Goal: Information Seeking & Learning: Learn about a topic

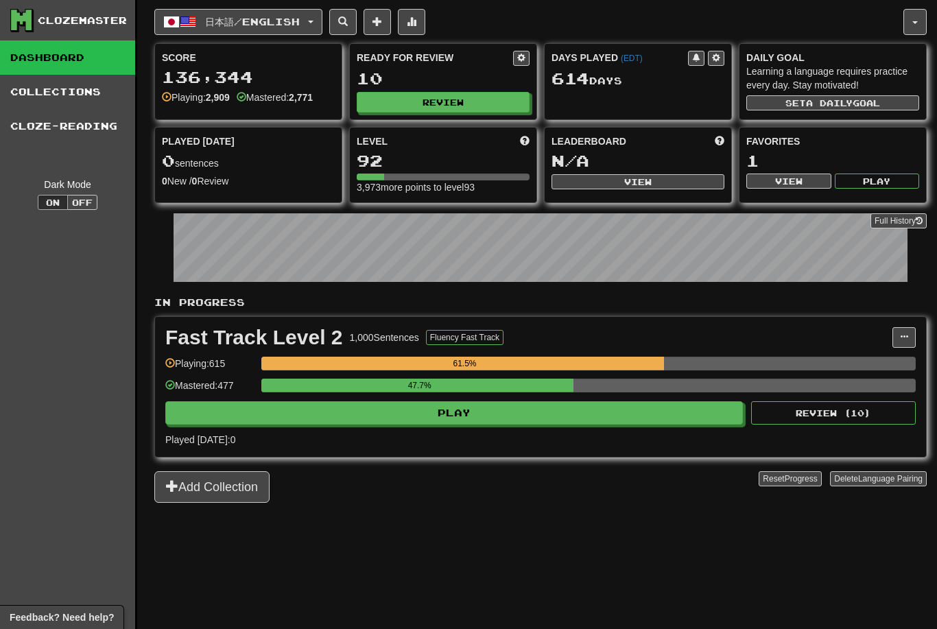
click at [445, 108] on button "Review" at bounding box center [443, 102] width 173 height 21
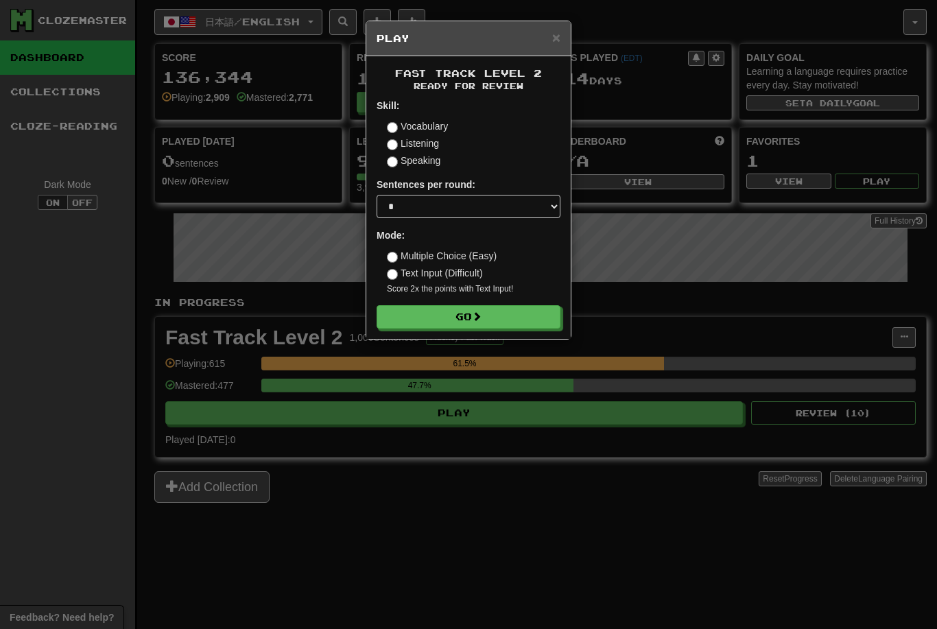
click at [475, 323] on button "Go" at bounding box center [469, 316] width 184 height 23
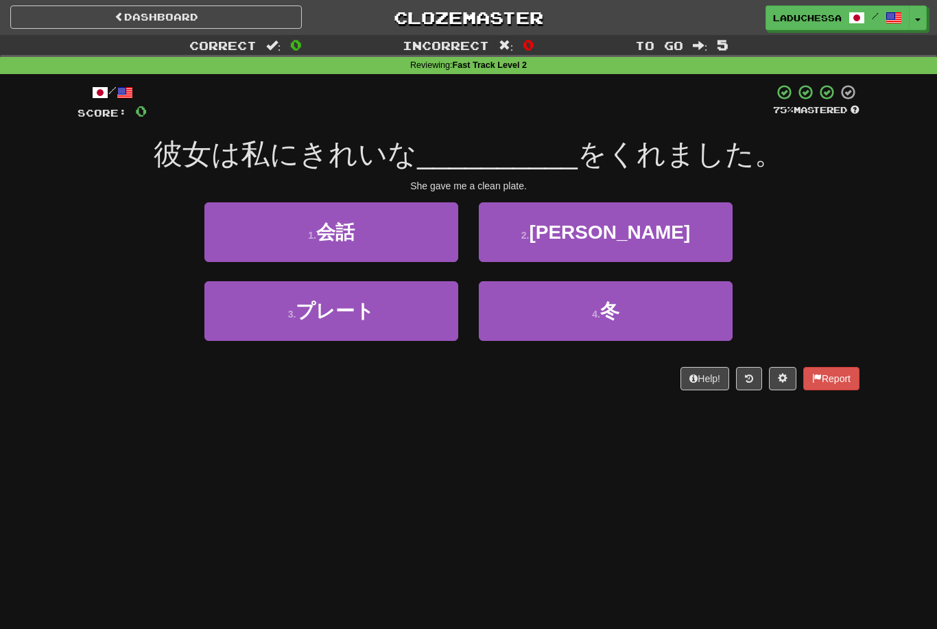
click at [406, 299] on button "3 . プレート" at bounding box center [331, 311] width 254 height 60
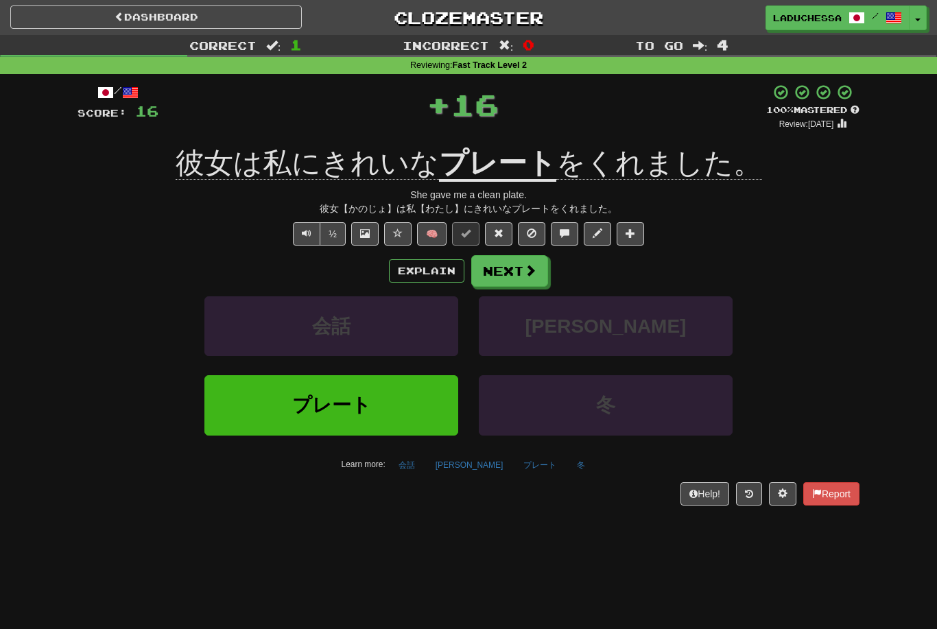
click at [507, 272] on button "Next" at bounding box center [509, 271] width 77 height 32
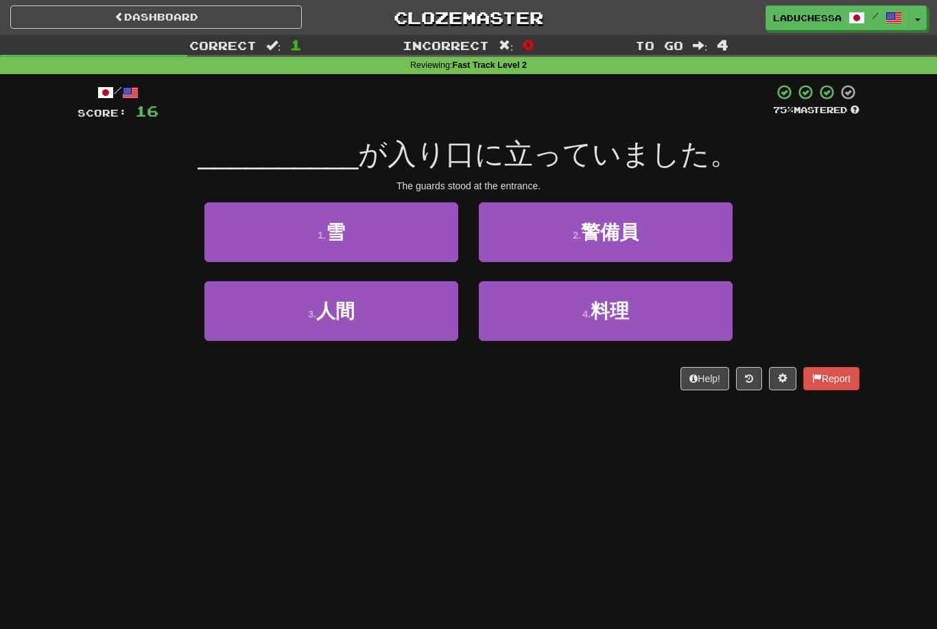
click at [647, 236] on button "2 . 警備員" at bounding box center [606, 232] width 254 height 60
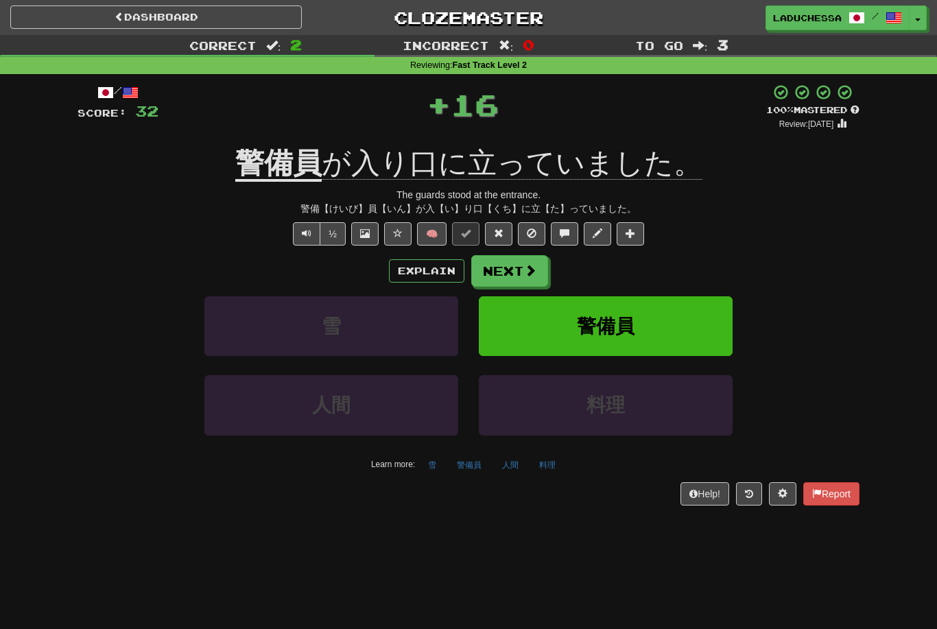
click at [527, 261] on button "Next" at bounding box center [509, 271] width 77 height 32
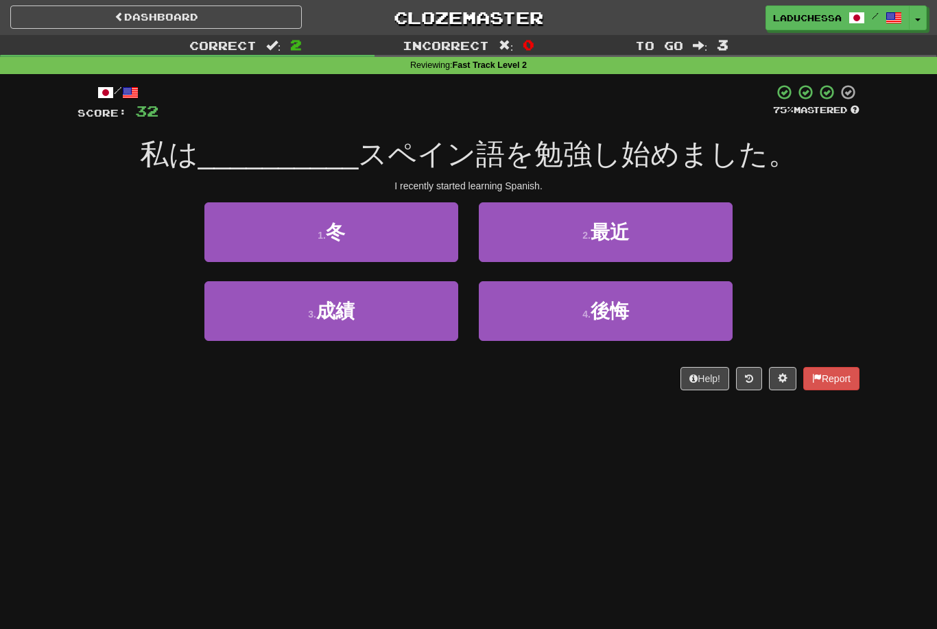
click at [666, 235] on button "2 . 最近" at bounding box center [606, 232] width 254 height 60
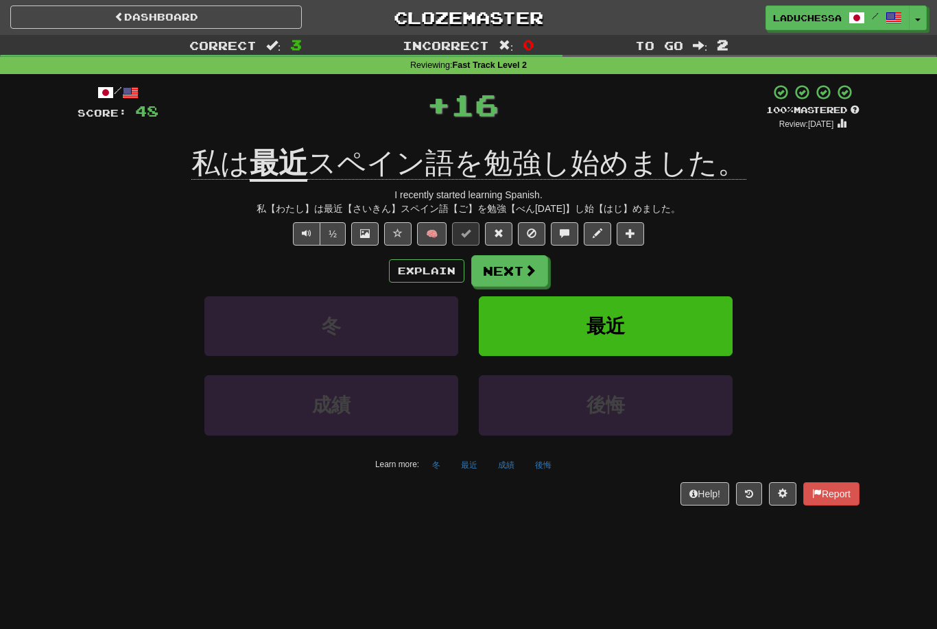
click at [524, 268] on span at bounding box center [530, 270] width 12 height 12
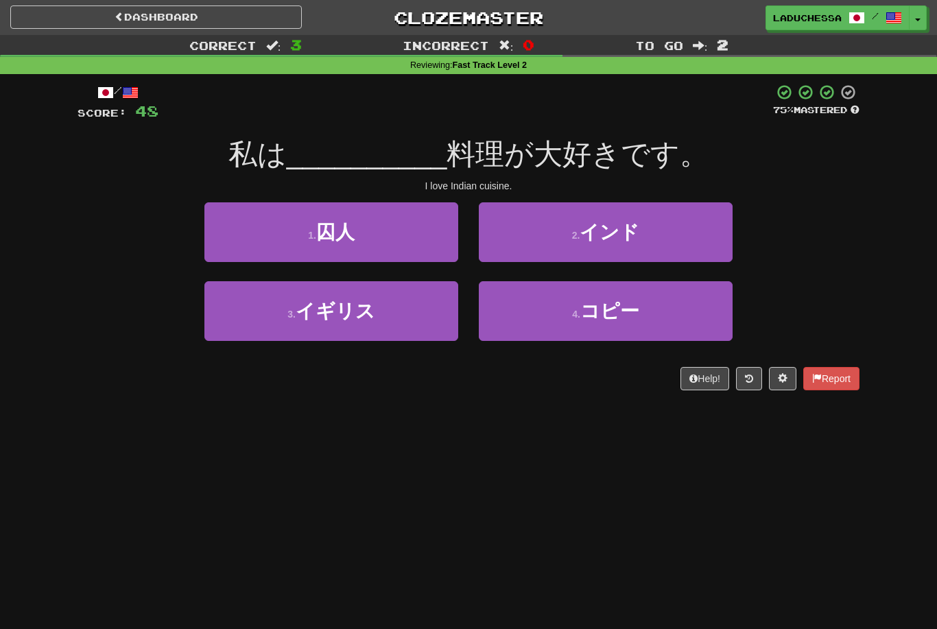
click at [678, 234] on button "2 . インド" at bounding box center [606, 232] width 254 height 60
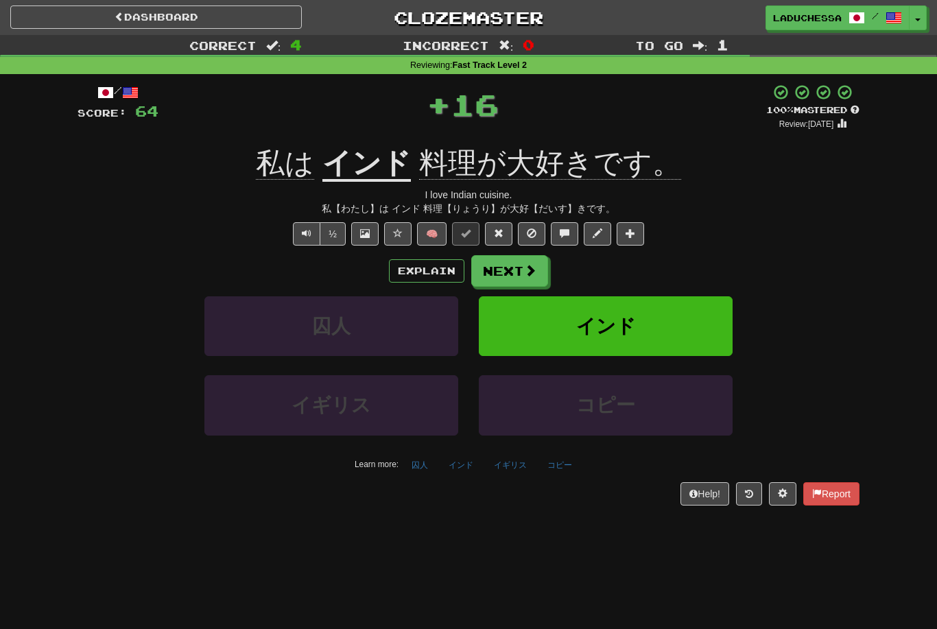
click at [519, 270] on button "Next" at bounding box center [509, 271] width 77 height 32
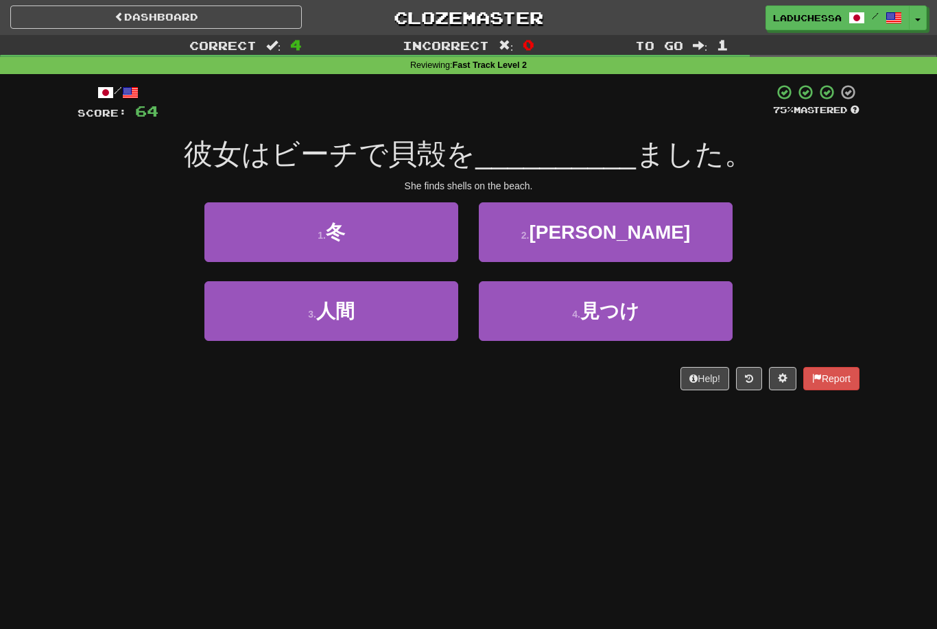
click at [640, 313] on button "4 . 見つけ" at bounding box center [606, 311] width 254 height 60
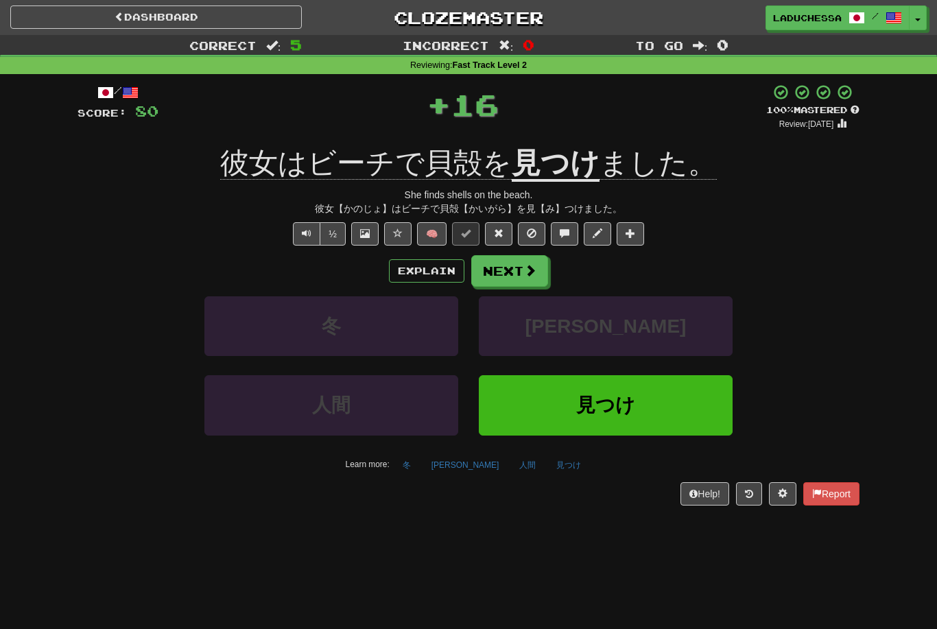
click at [530, 267] on span at bounding box center [530, 270] width 12 height 12
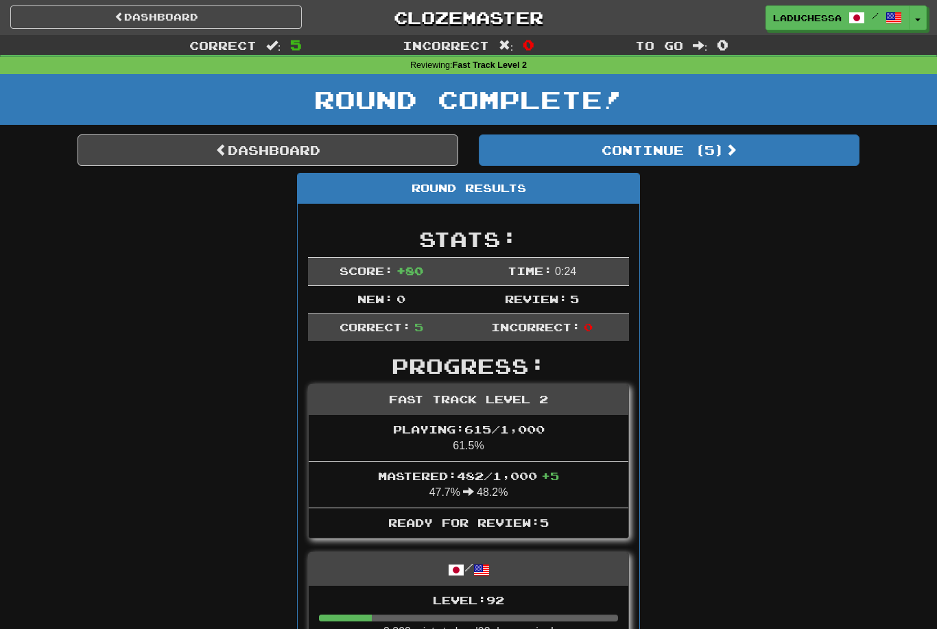
click at [696, 164] on button "Continue ( 5 )" at bounding box center [669, 150] width 381 height 32
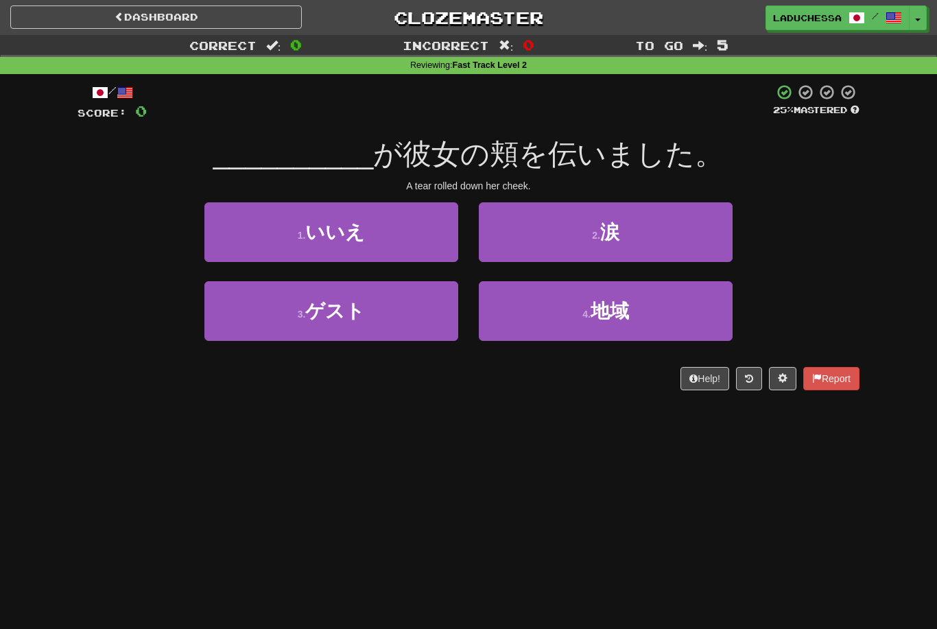
click at [646, 239] on button "2 . 涙" at bounding box center [606, 232] width 254 height 60
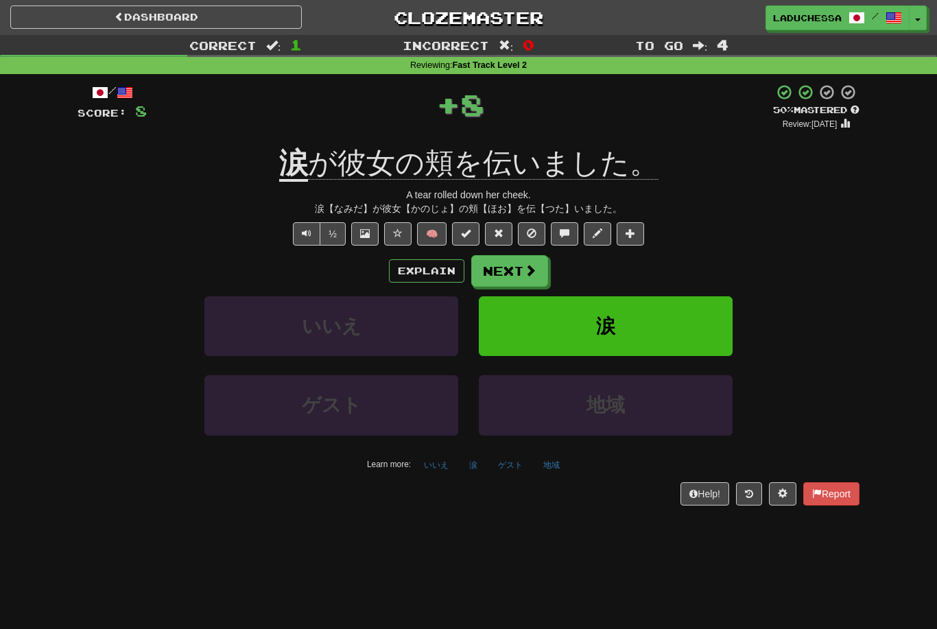
click at [528, 271] on span at bounding box center [530, 270] width 12 height 12
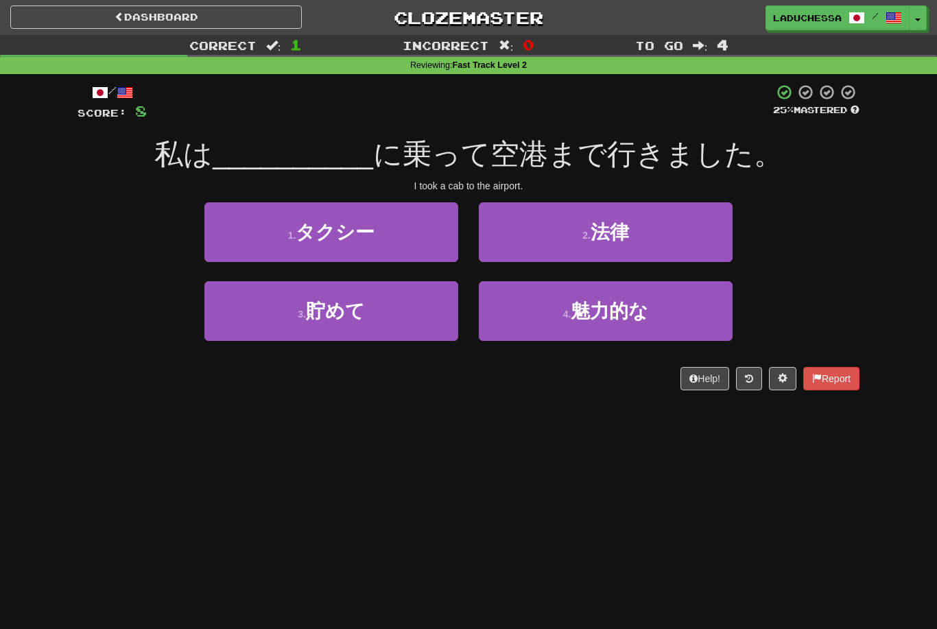
click at [386, 229] on button "1 . タクシー" at bounding box center [331, 232] width 254 height 60
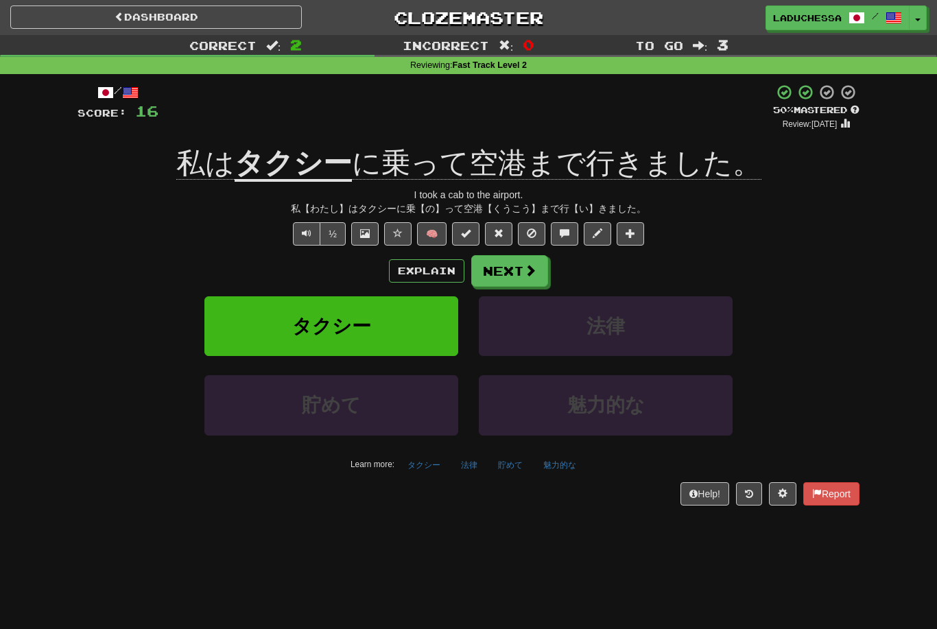
click at [514, 265] on button "Next" at bounding box center [509, 271] width 77 height 32
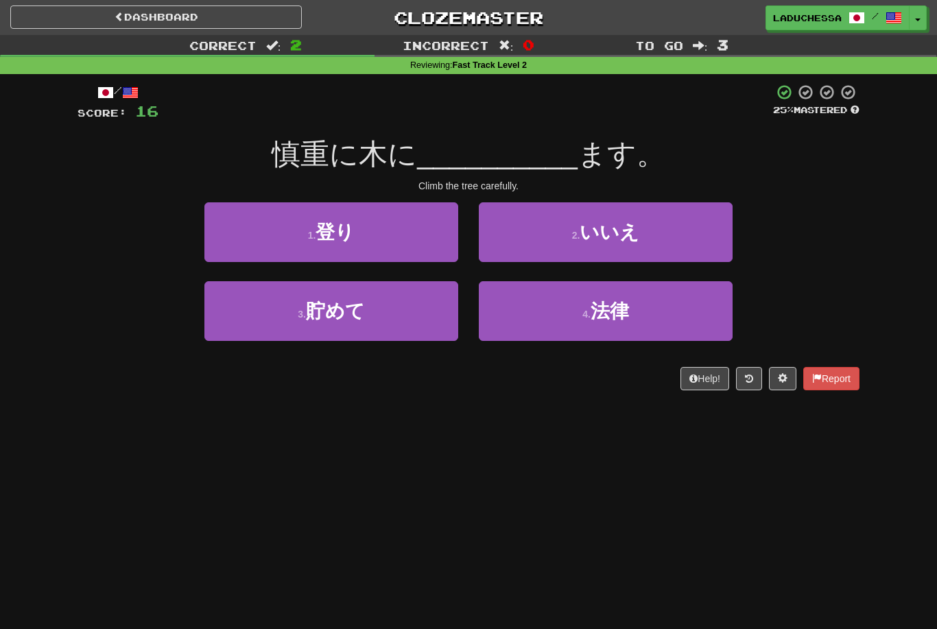
click at [381, 239] on button "1 . 登り" at bounding box center [331, 232] width 254 height 60
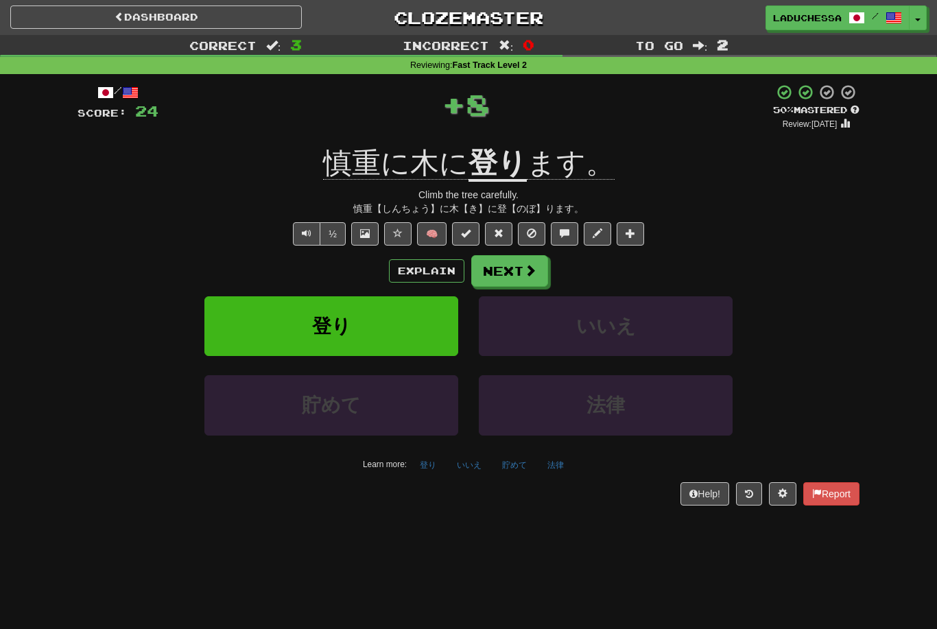
click at [519, 267] on button "Next" at bounding box center [509, 271] width 77 height 32
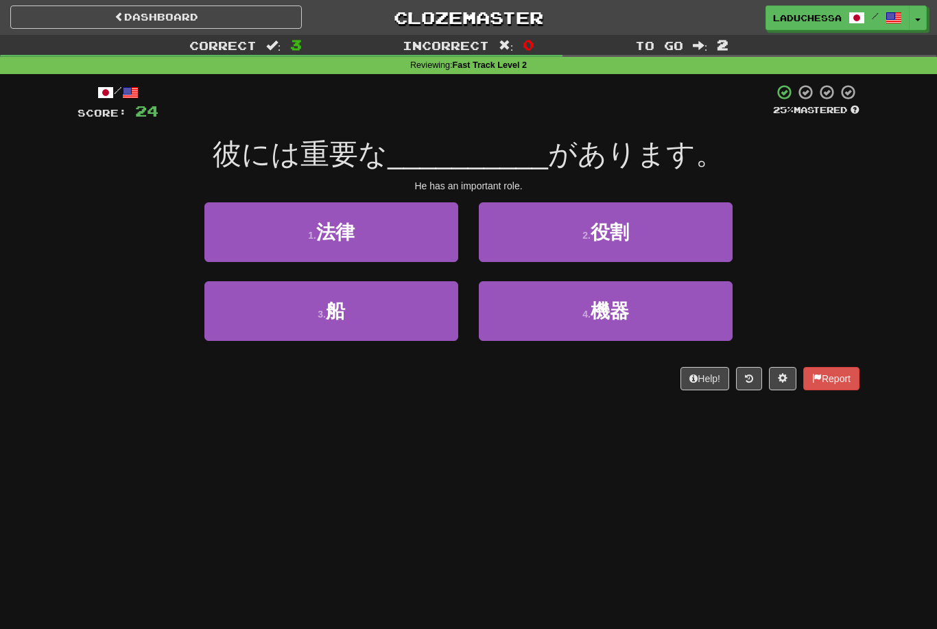
click at [639, 231] on button "2 . 役割" at bounding box center [606, 232] width 254 height 60
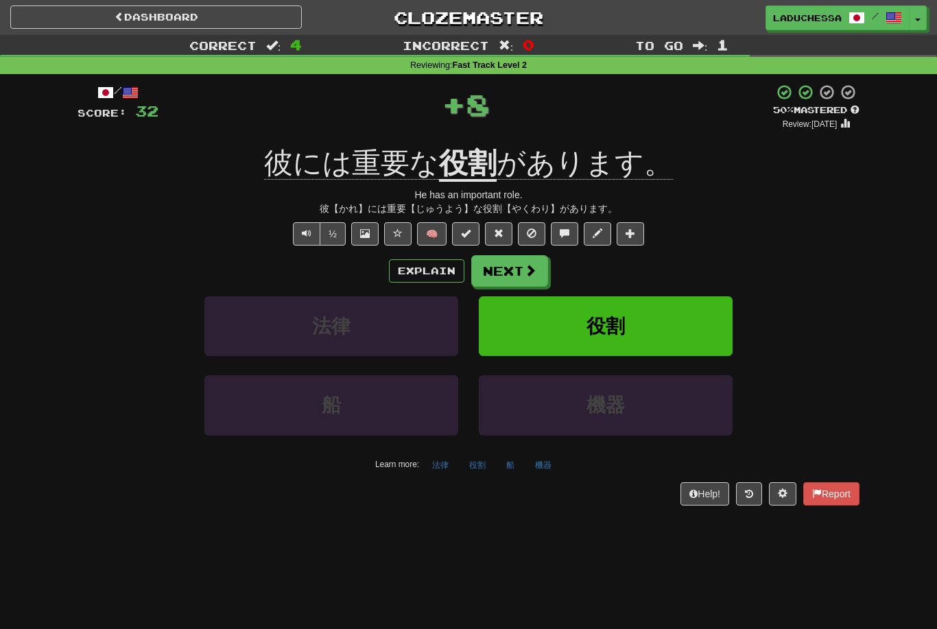
click at [517, 270] on button "Next" at bounding box center [509, 271] width 77 height 32
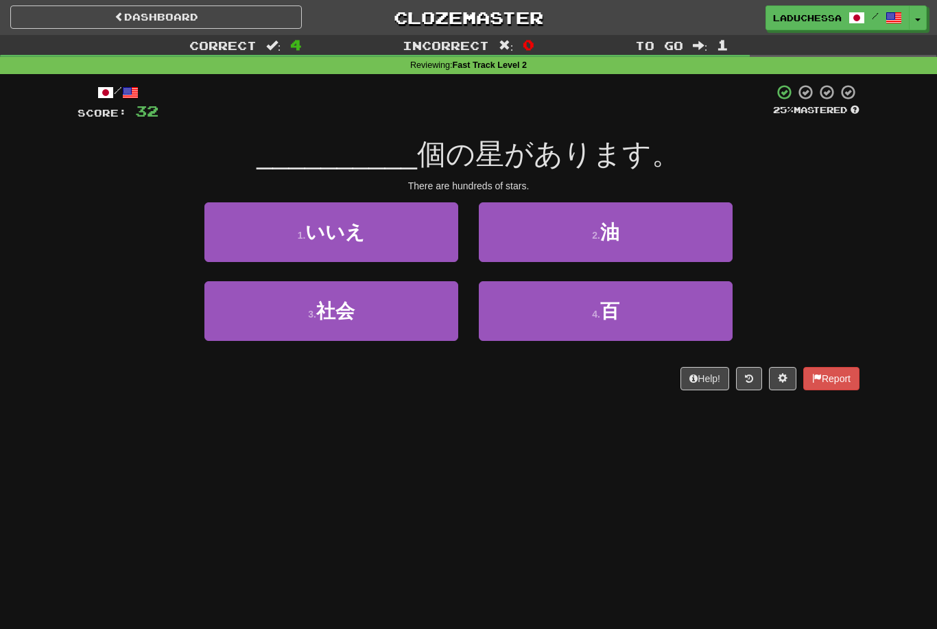
click at [621, 309] on button "4 . 百" at bounding box center [606, 311] width 254 height 60
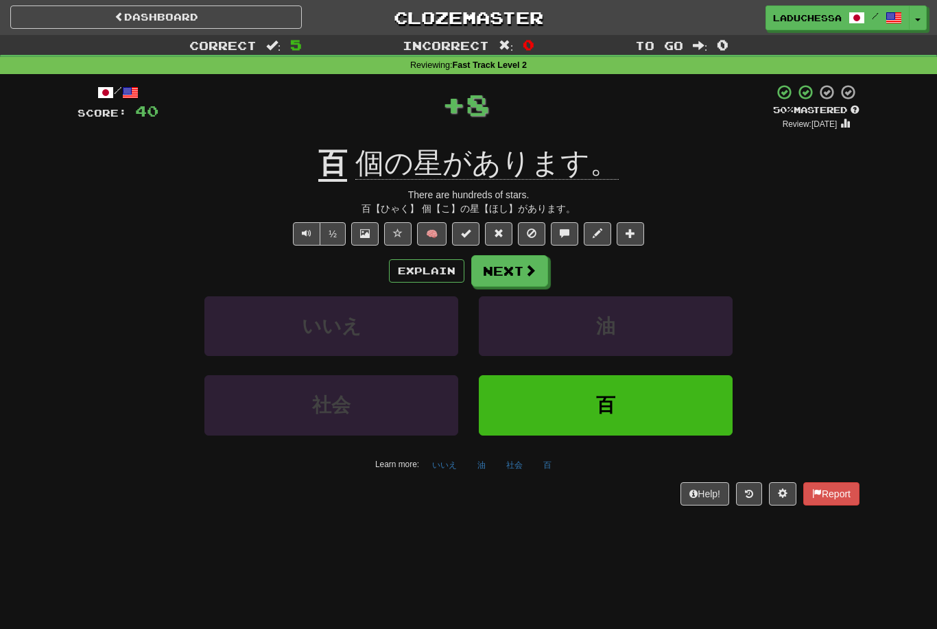
click at [517, 263] on button "Next" at bounding box center [509, 271] width 77 height 32
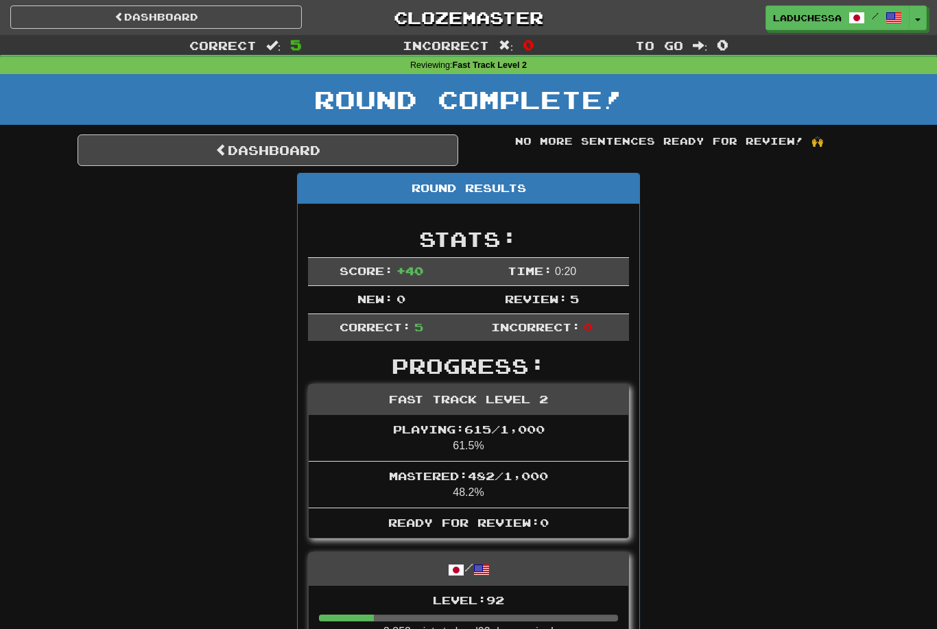
click at [272, 144] on link "Dashboard" at bounding box center [268, 150] width 381 height 32
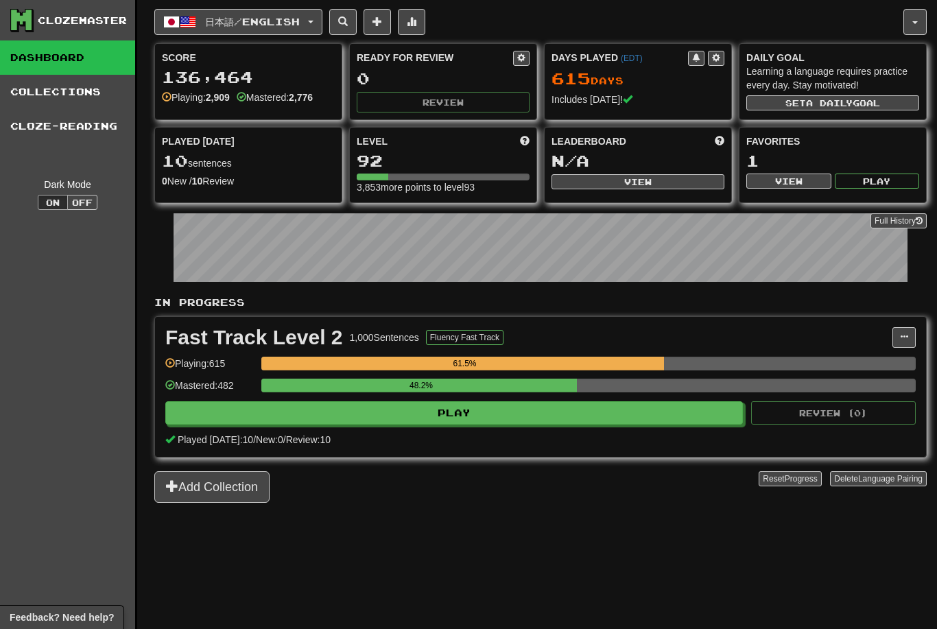
click at [250, 21] on span "日本語 / English" at bounding box center [252, 22] width 95 height 12
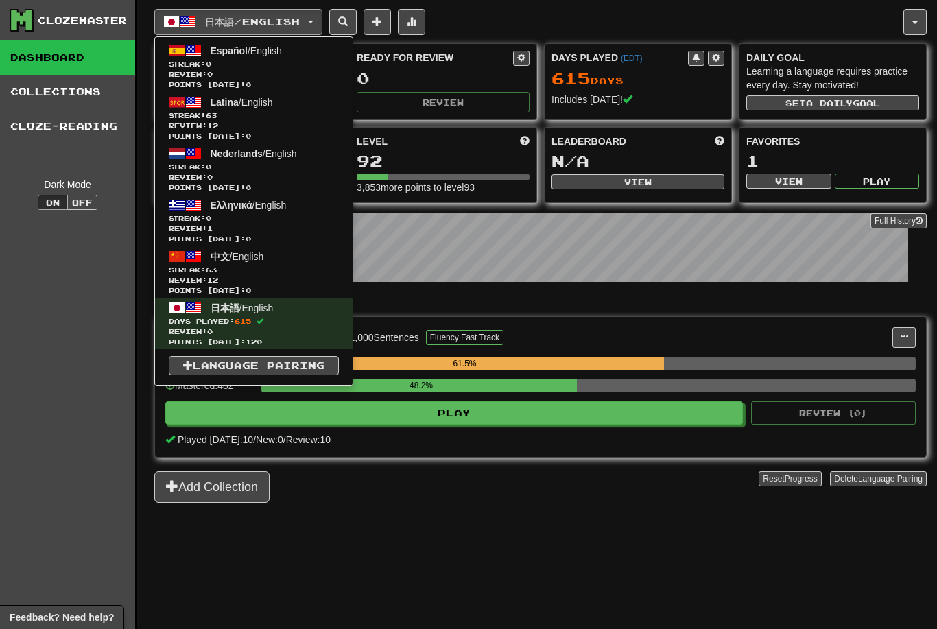
click at [245, 266] on span "Streak: 63" at bounding box center [254, 270] width 170 height 10
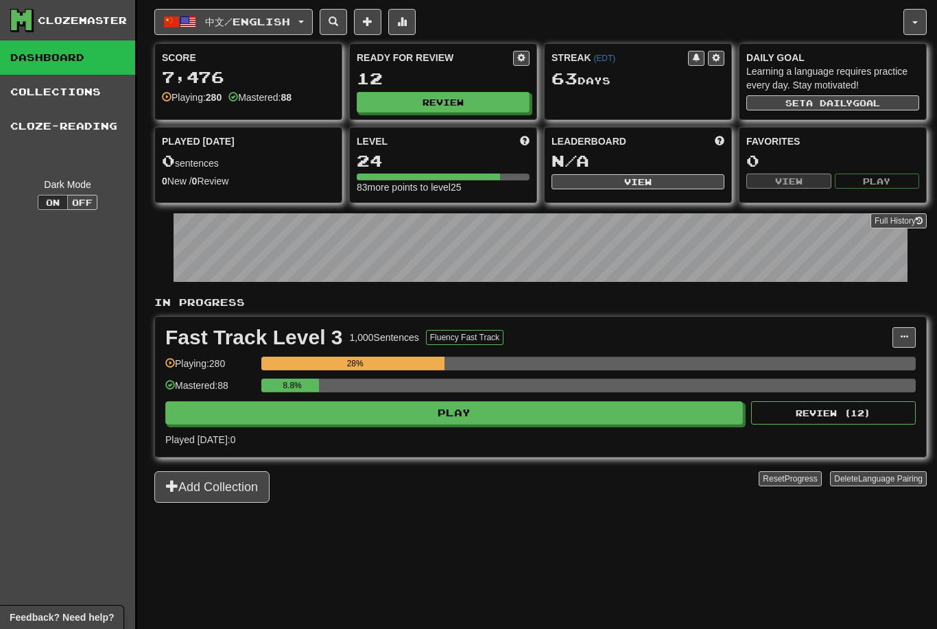
click at [484, 409] on button "Play" at bounding box center [454, 412] width 578 height 23
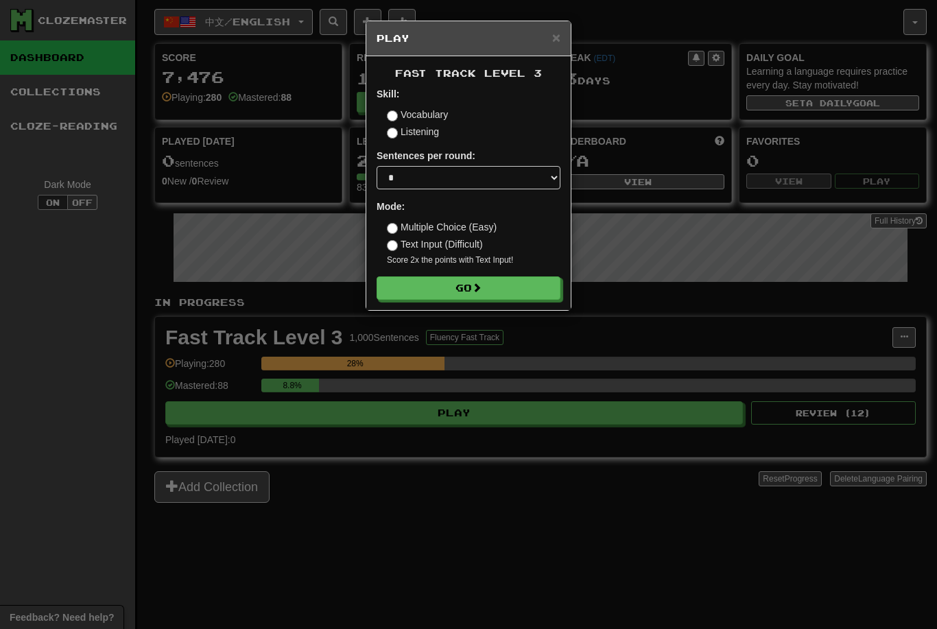
click at [474, 283] on button "Go" at bounding box center [469, 288] width 184 height 23
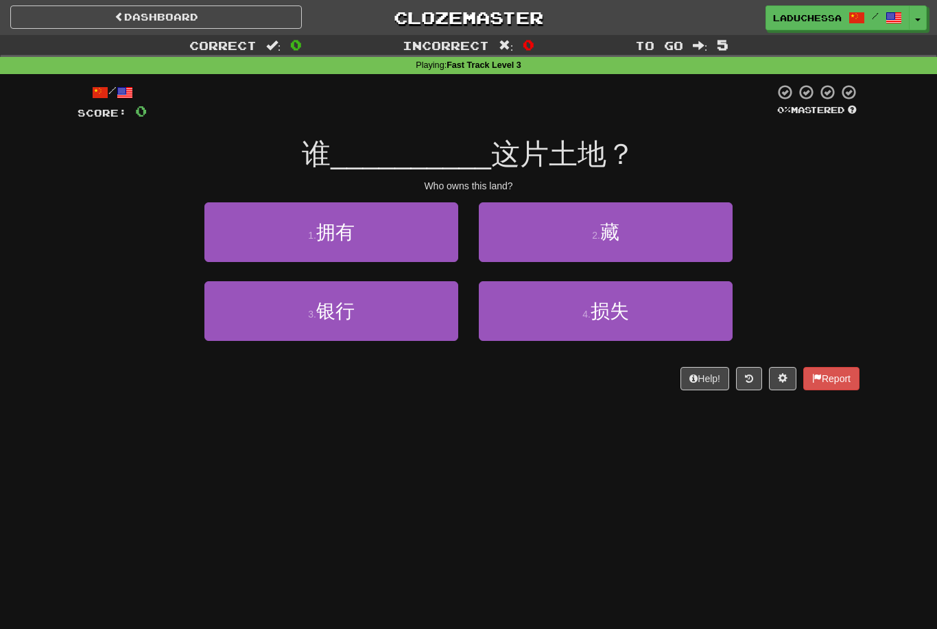
click at [390, 226] on button "1 . 拥有" at bounding box center [331, 232] width 254 height 60
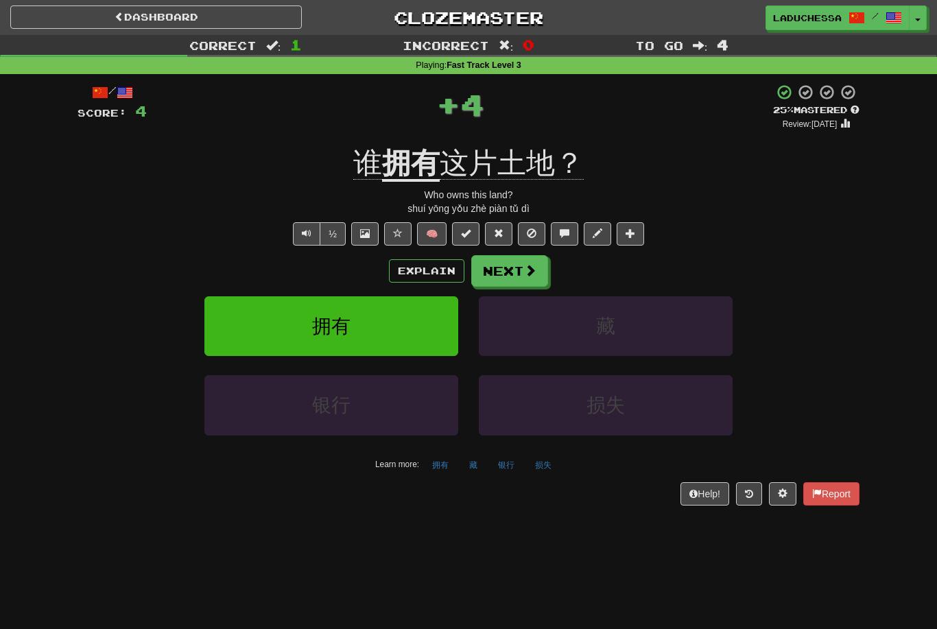
click at [526, 258] on button "Next" at bounding box center [509, 271] width 77 height 32
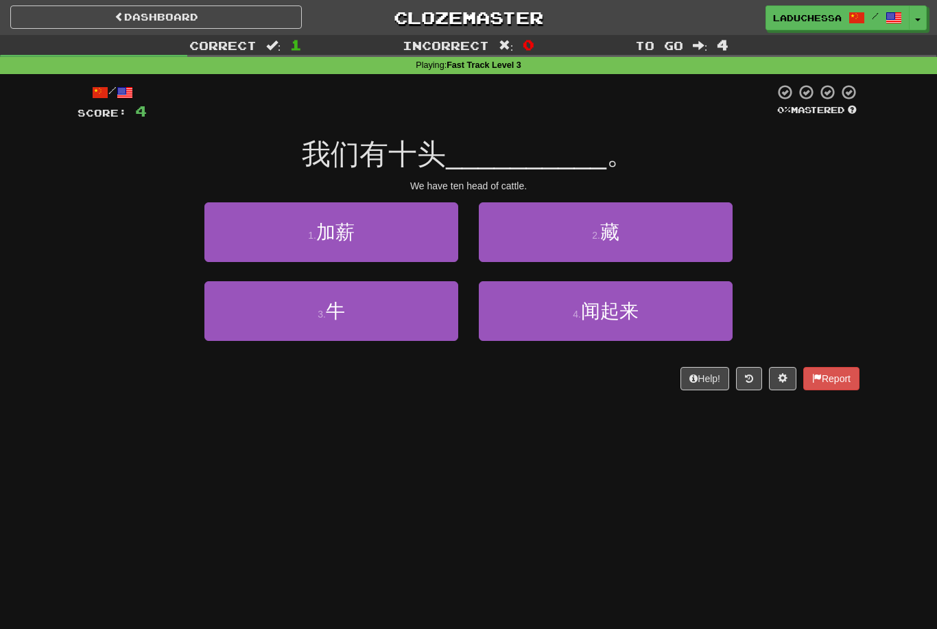
click at [399, 303] on button "3 . 牛" at bounding box center [331, 311] width 254 height 60
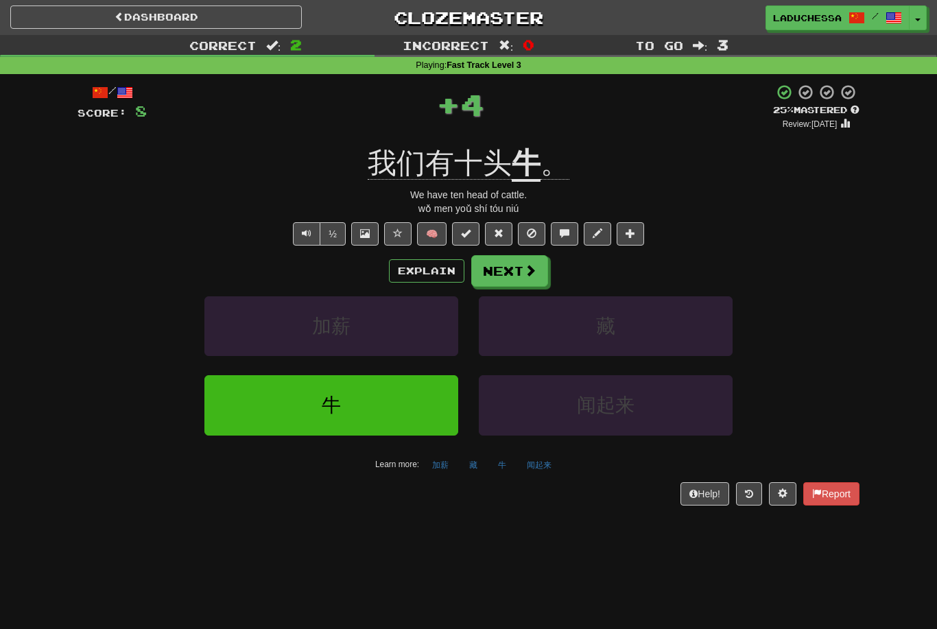
click at [516, 270] on button "Next" at bounding box center [509, 271] width 77 height 32
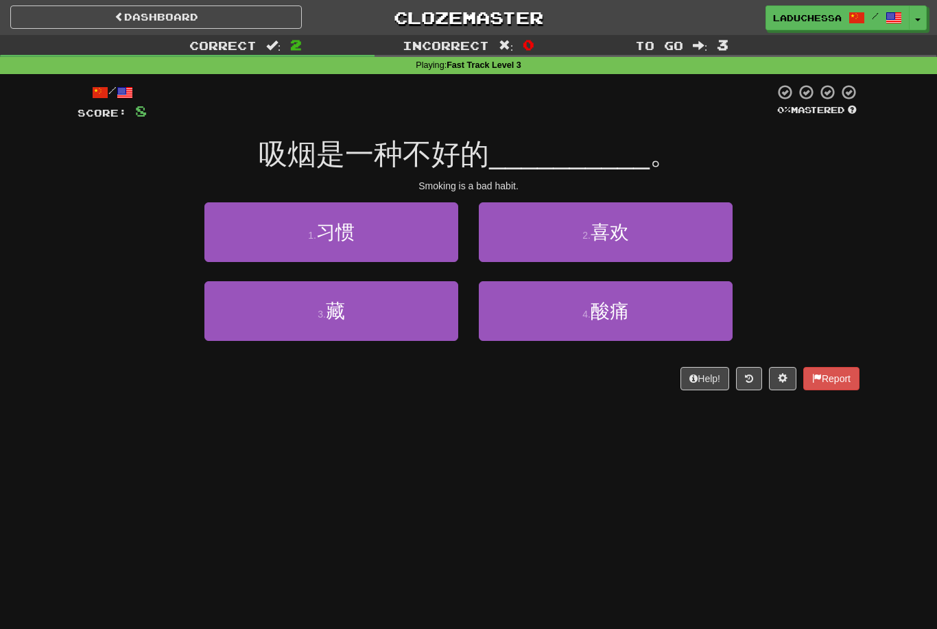
click at [419, 250] on button "1 . 习惯" at bounding box center [331, 232] width 254 height 60
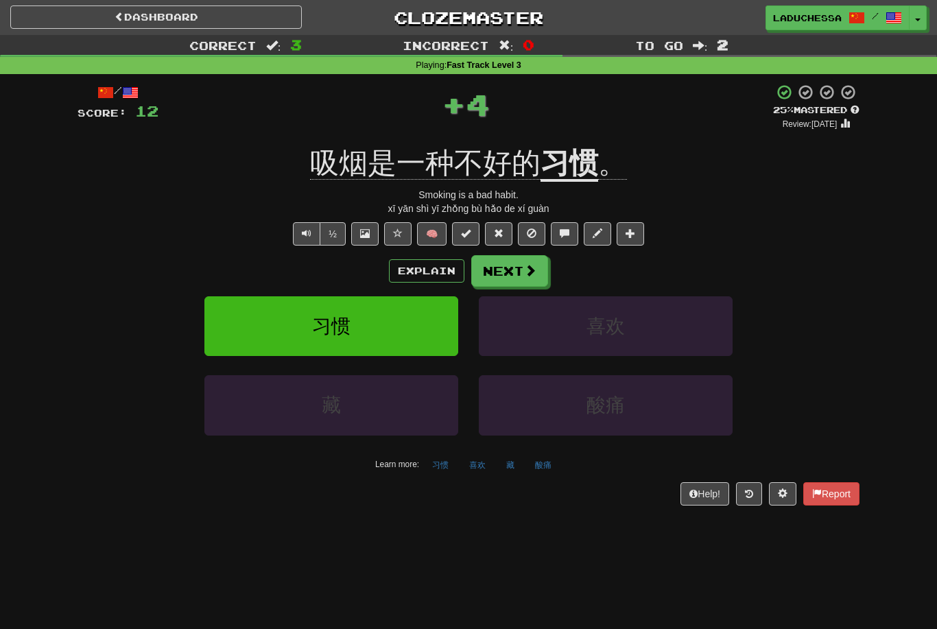
click at [518, 266] on button "Next" at bounding box center [509, 271] width 77 height 32
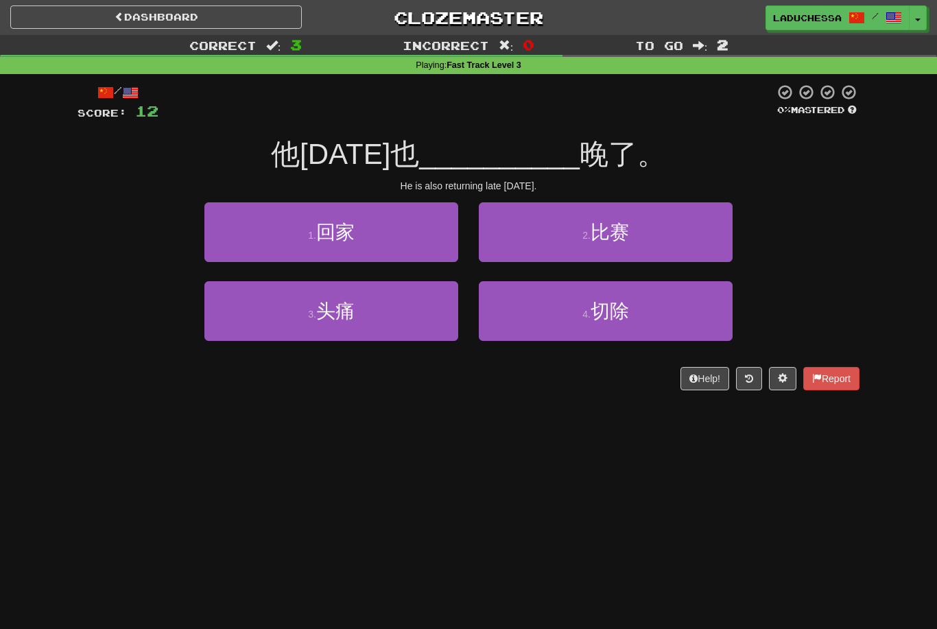
click at [408, 237] on button "1 . 回家" at bounding box center [331, 232] width 254 height 60
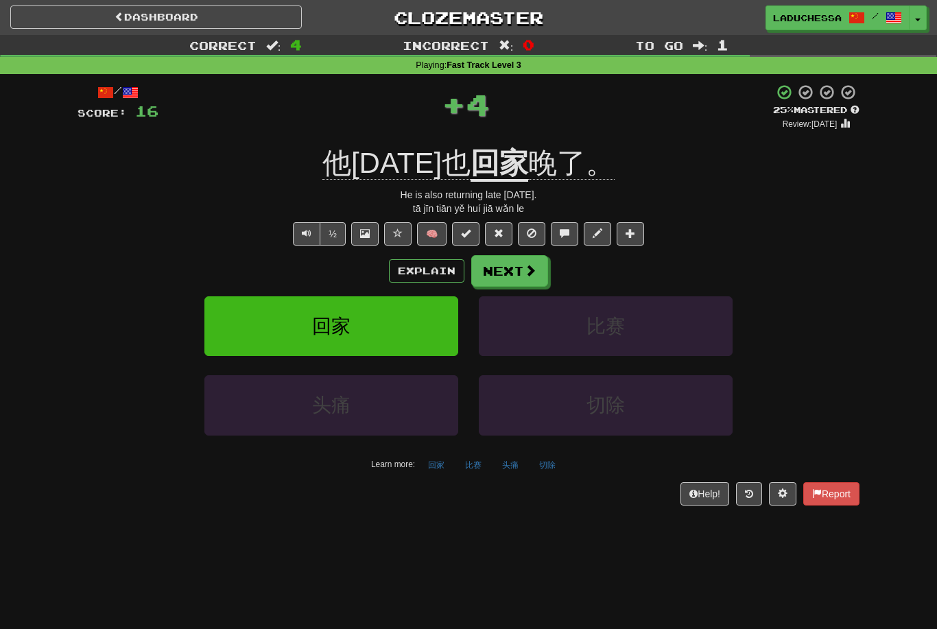
click at [511, 272] on button "Next" at bounding box center [509, 271] width 77 height 32
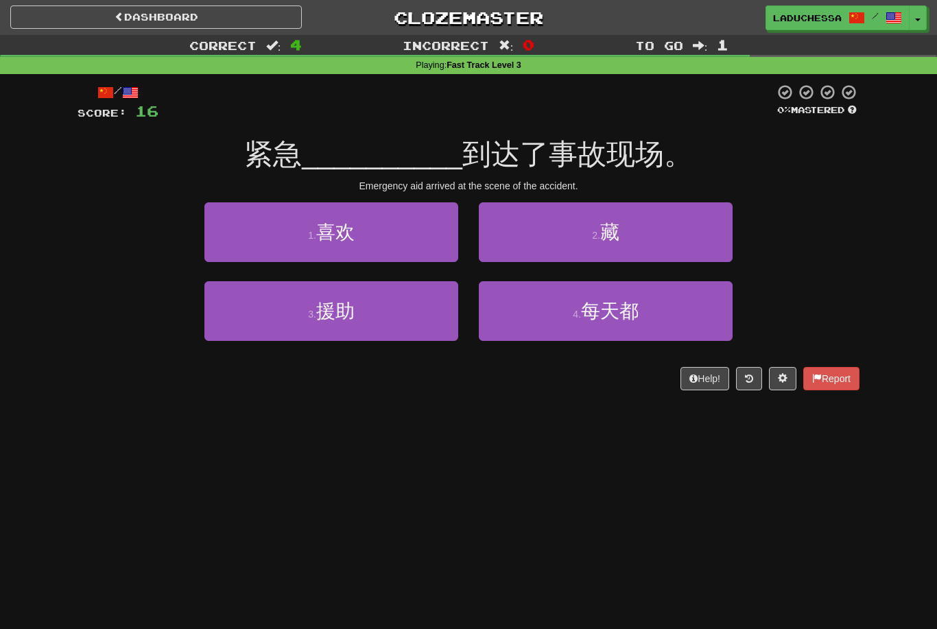
click at [403, 309] on button "3 . 援助" at bounding box center [331, 311] width 254 height 60
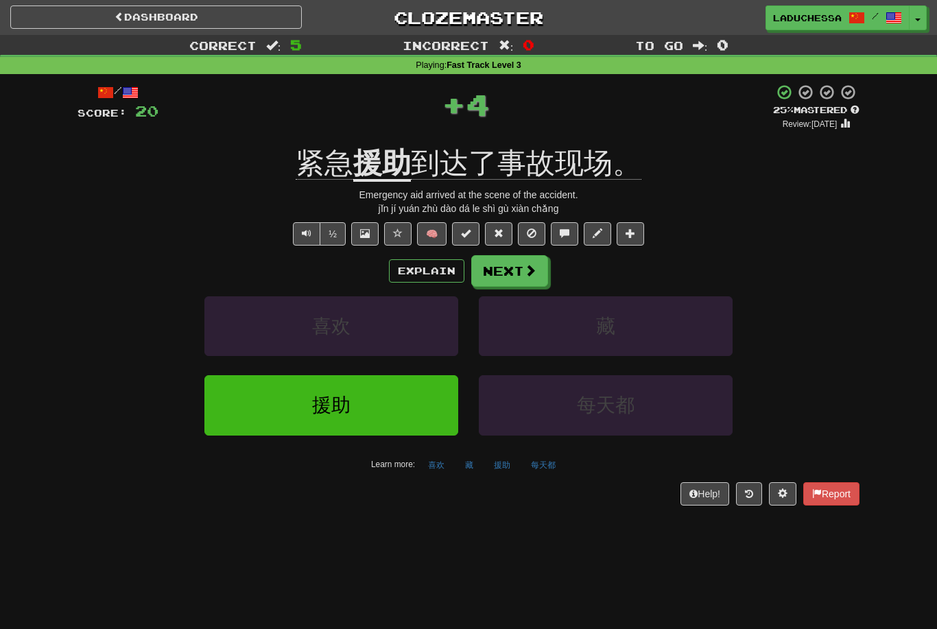
click at [524, 268] on span at bounding box center [530, 270] width 12 height 12
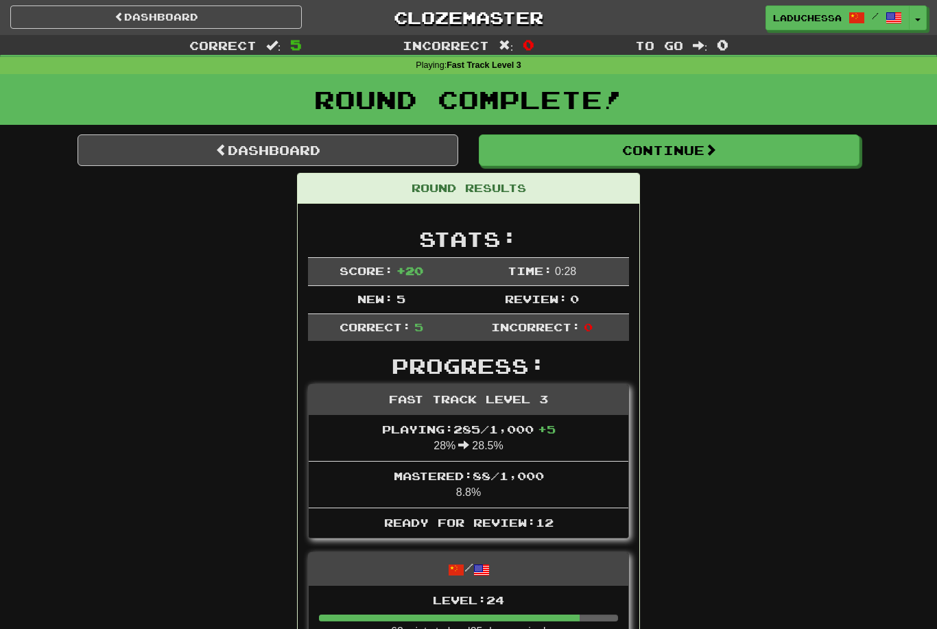
click at [326, 154] on link "Dashboard" at bounding box center [268, 150] width 381 height 32
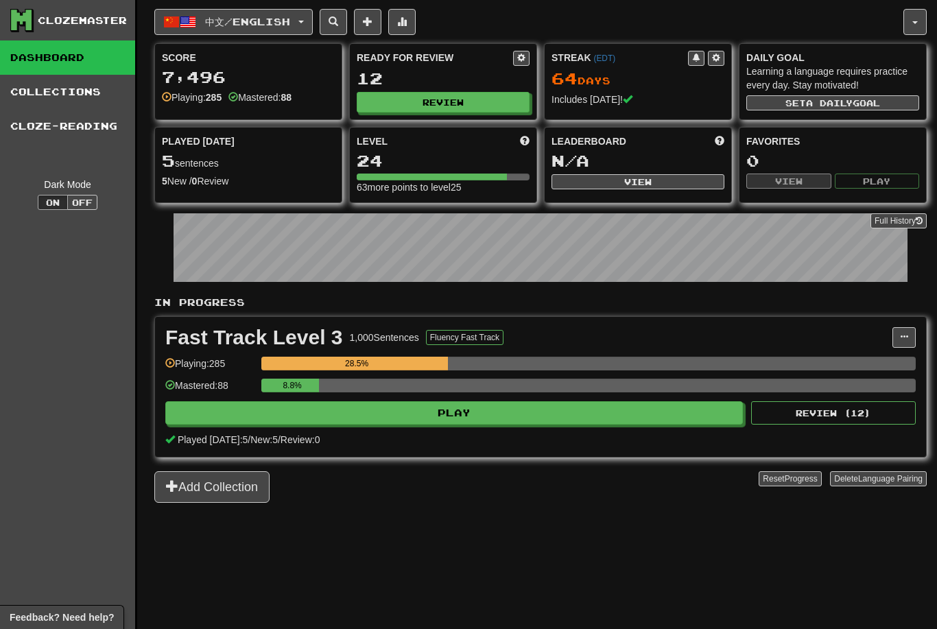
click at [465, 97] on button "Review" at bounding box center [443, 102] width 173 height 21
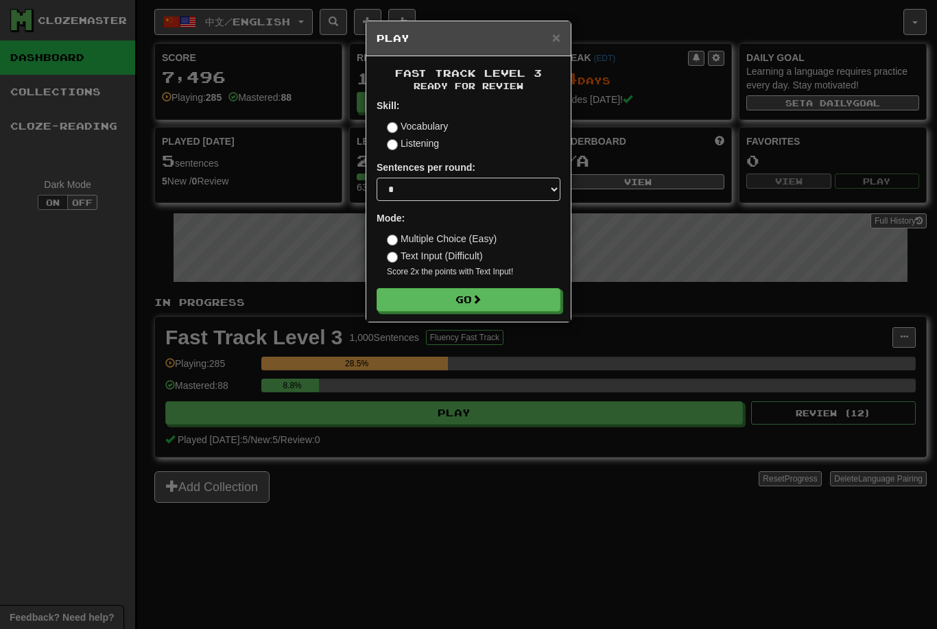
click at [482, 294] on span at bounding box center [477, 299] width 10 height 10
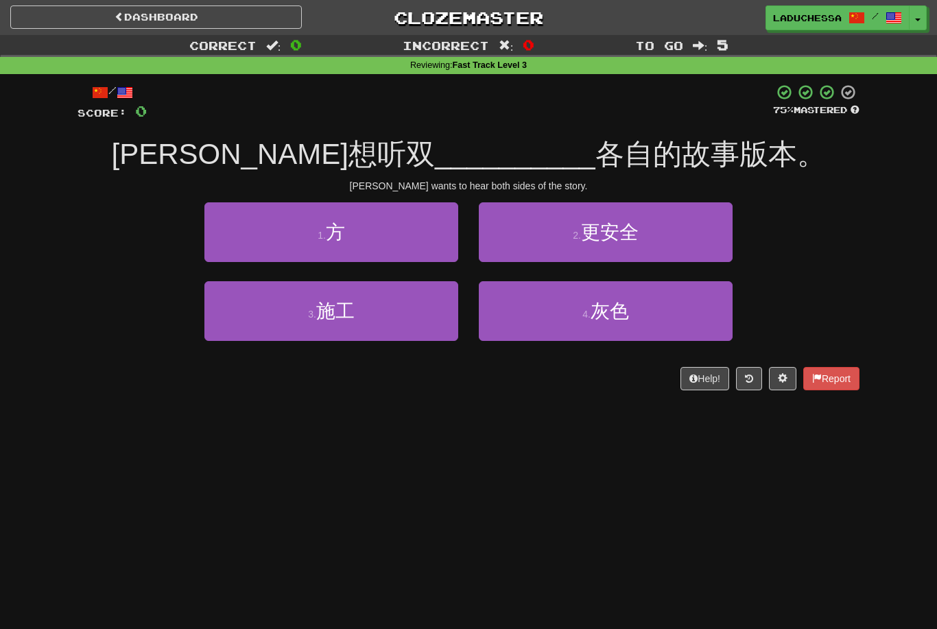
click at [404, 241] on button "1 . 方" at bounding box center [331, 232] width 254 height 60
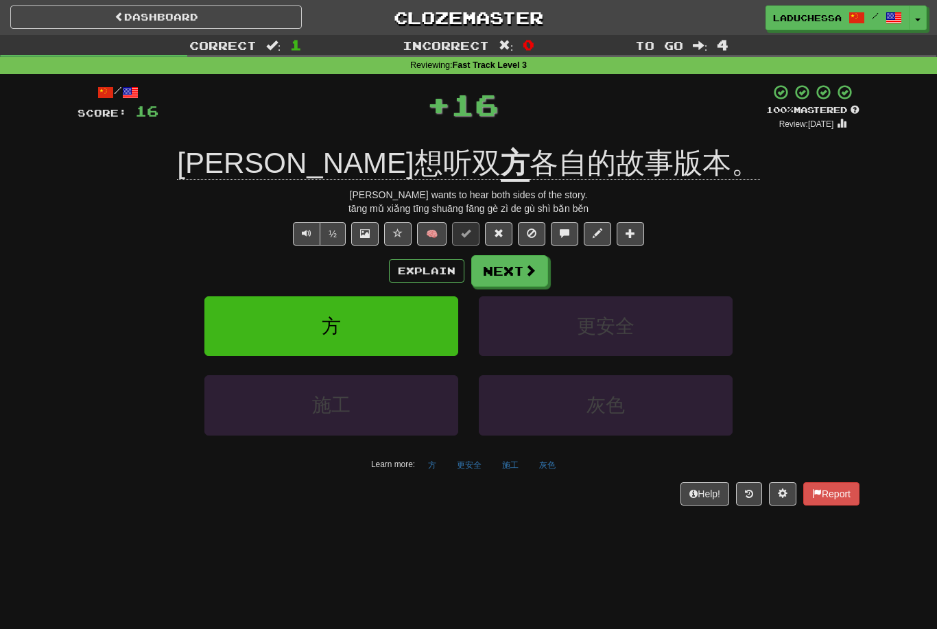
click at [518, 268] on button "Next" at bounding box center [509, 271] width 77 height 32
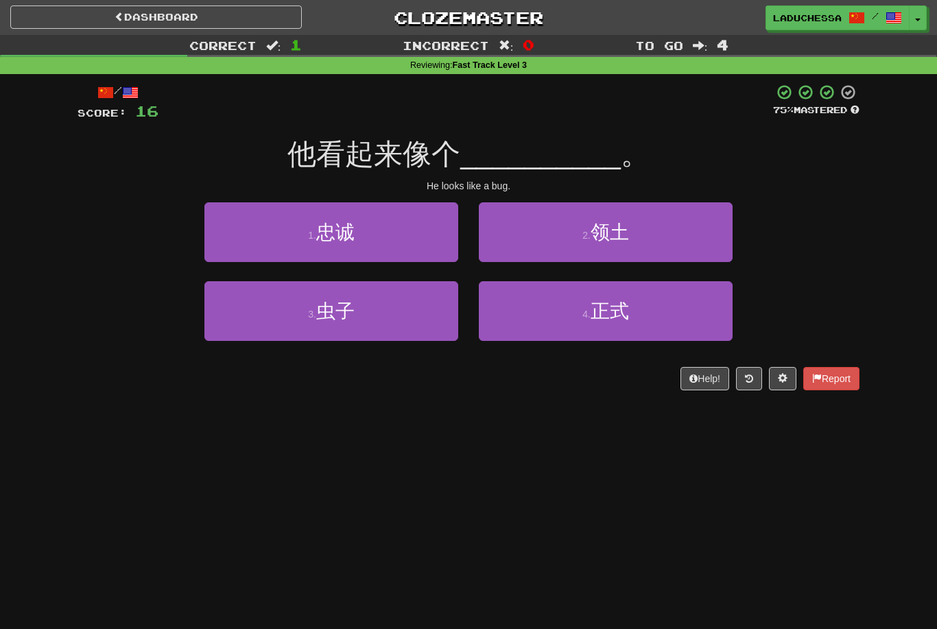
click at [423, 312] on button "3 . 虫子" at bounding box center [331, 311] width 254 height 60
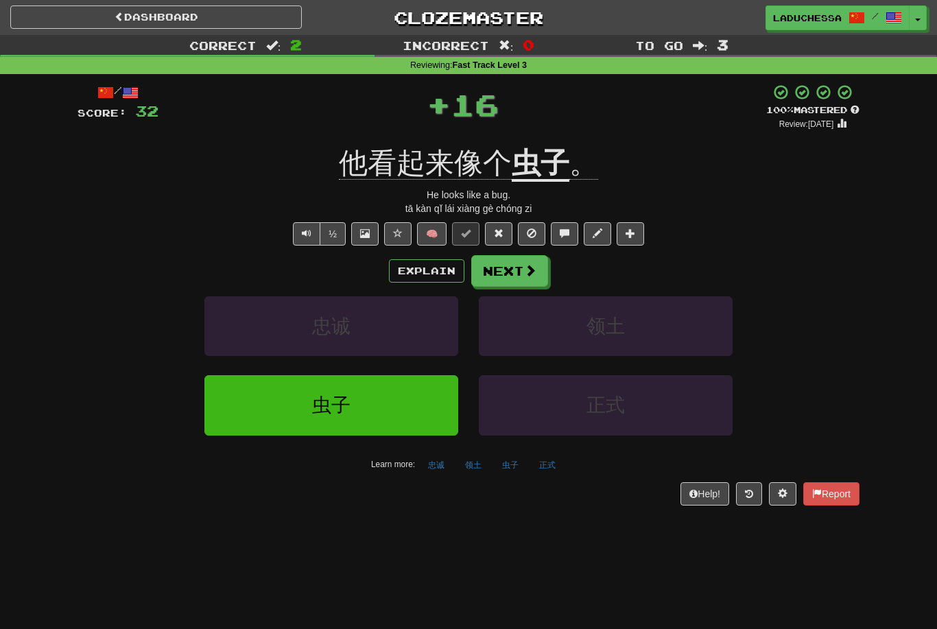
click at [514, 274] on button "Next" at bounding box center [509, 271] width 77 height 32
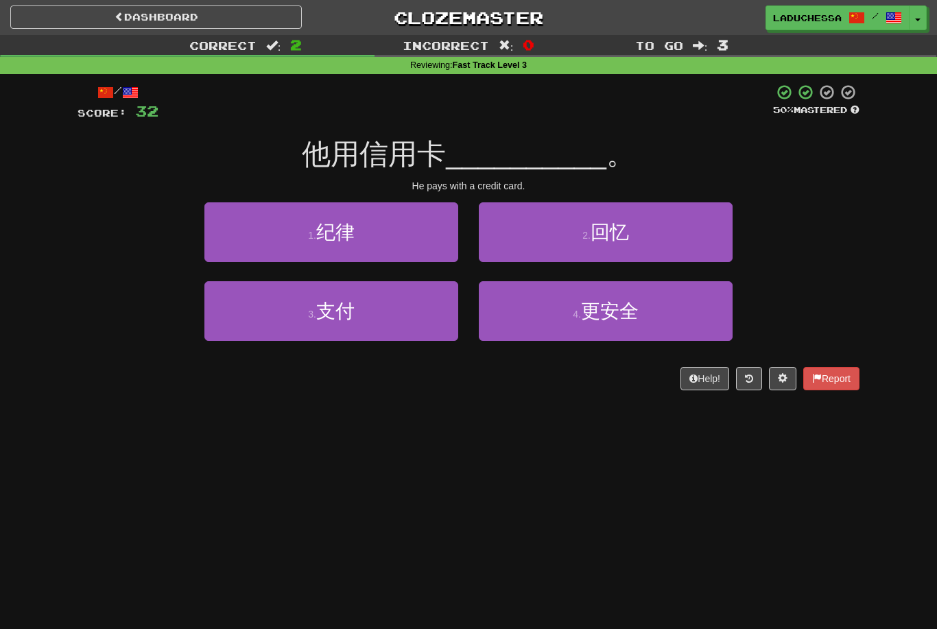
click at [415, 309] on button "3 . 支付" at bounding box center [331, 311] width 254 height 60
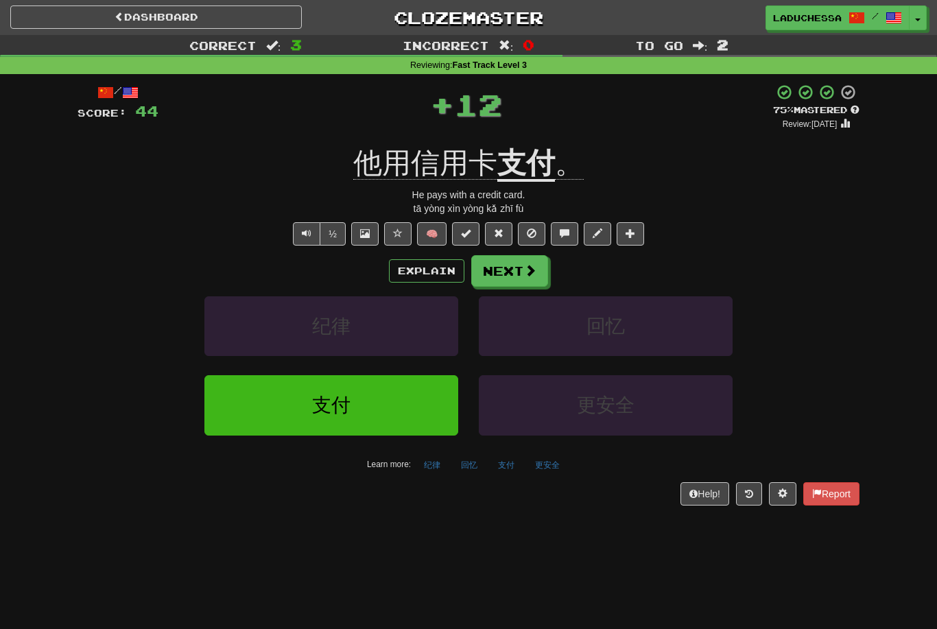
click at [513, 267] on button "Next" at bounding box center [509, 271] width 77 height 32
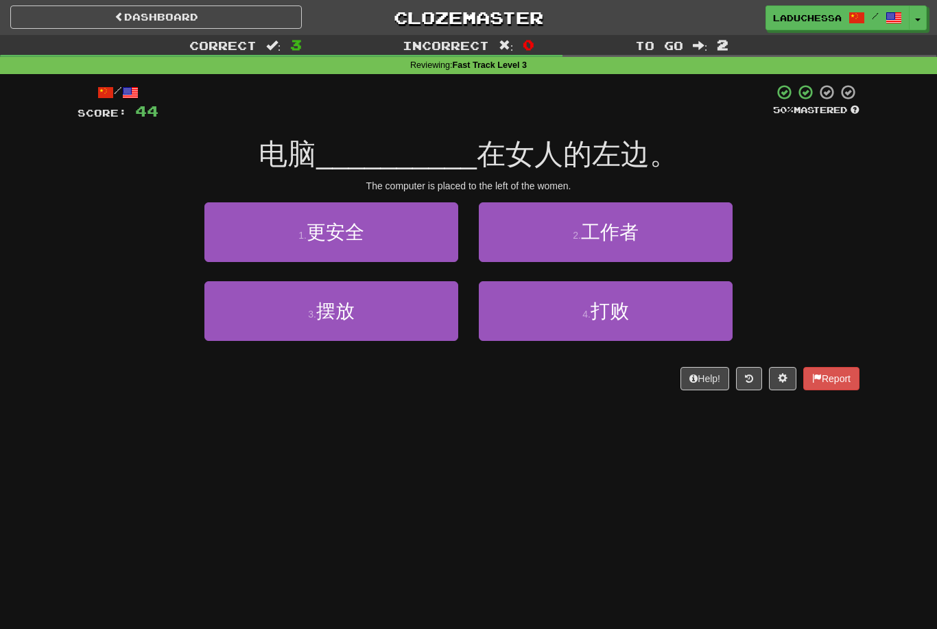
click at [401, 312] on button "3 . 摆放" at bounding box center [331, 311] width 254 height 60
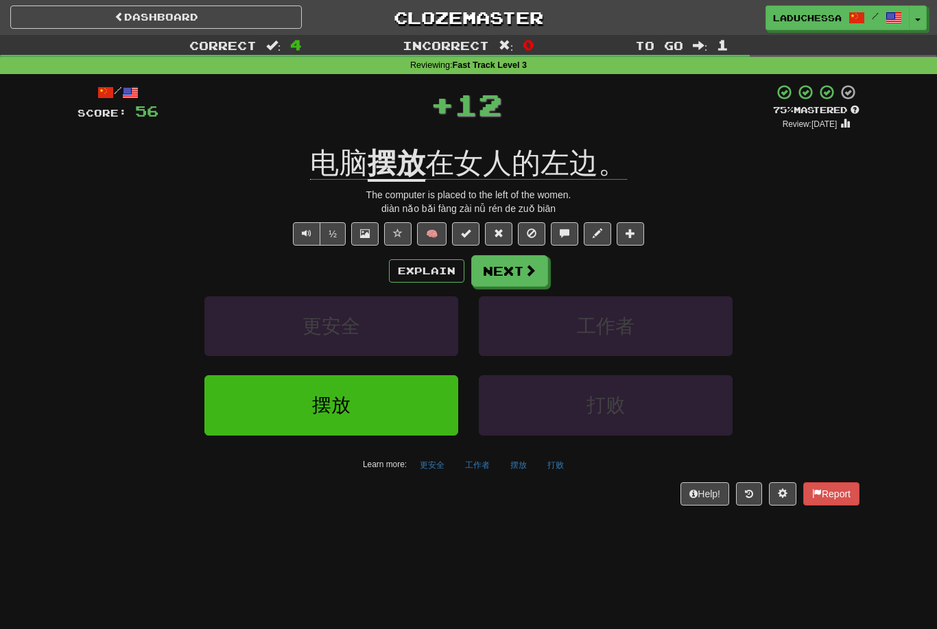
click at [512, 266] on button "Next" at bounding box center [509, 271] width 77 height 32
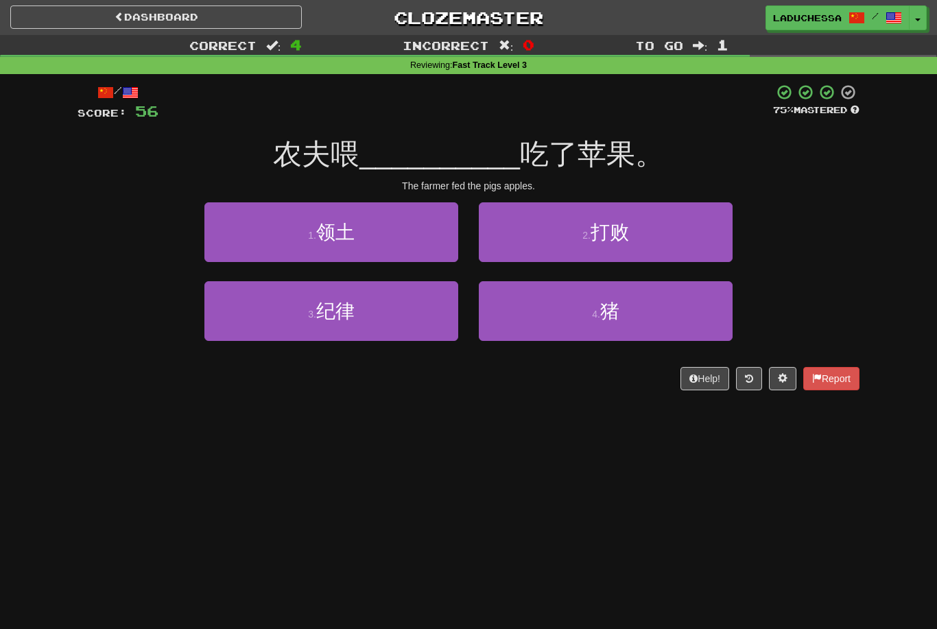
click at [626, 315] on button "4 . 猪" at bounding box center [606, 311] width 254 height 60
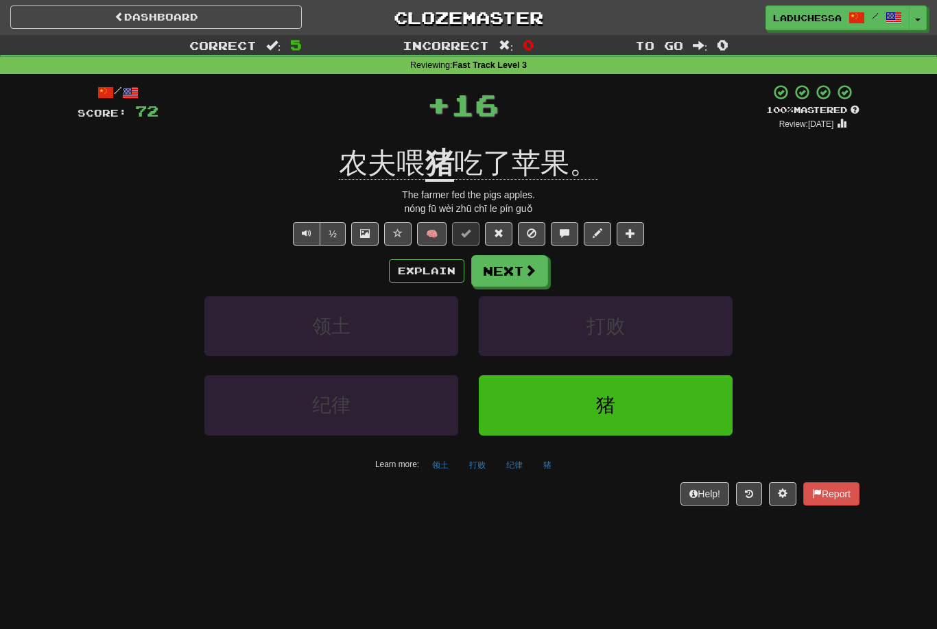
click at [526, 268] on span at bounding box center [530, 270] width 12 height 12
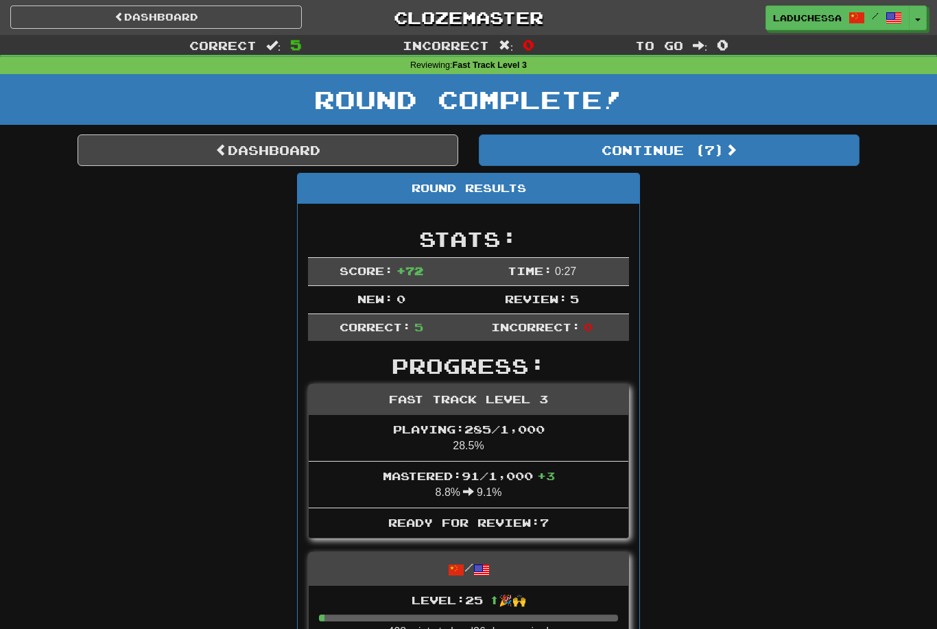
click at [725, 143] on button "Continue ( 7 )" at bounding box center [669, 150] width 381 height 32
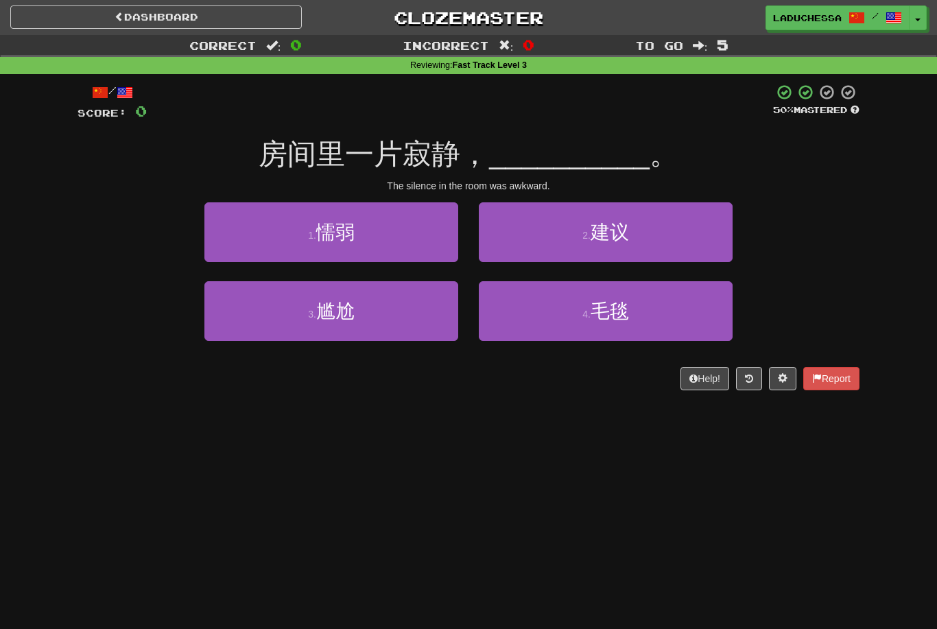
click at [406, 310] on button "3 . 尴尬" at bounding box center [331, 311] width 254 height 60
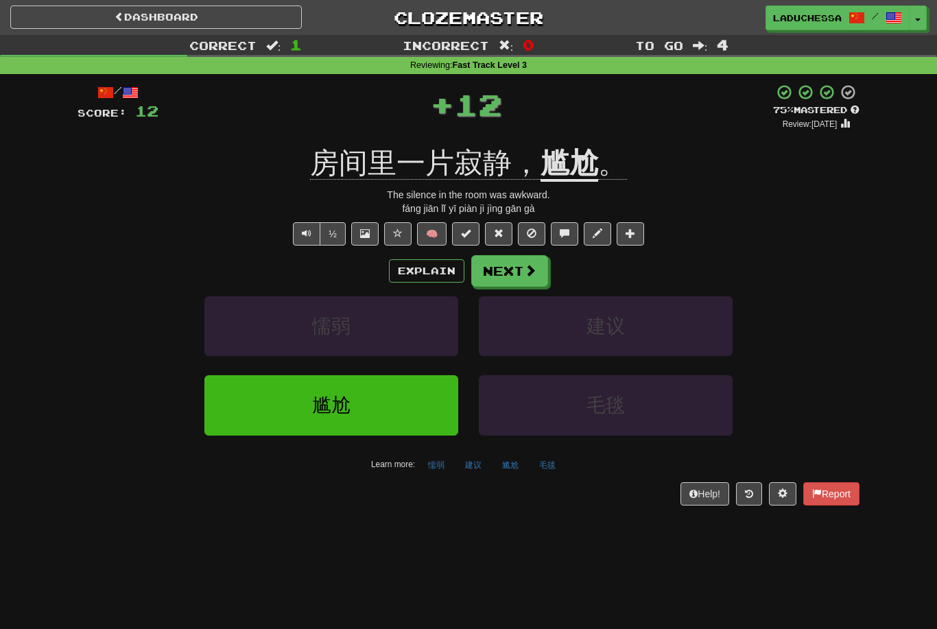
click at [530, 271] on span at bounding box center [530, 270] width 12 height 12
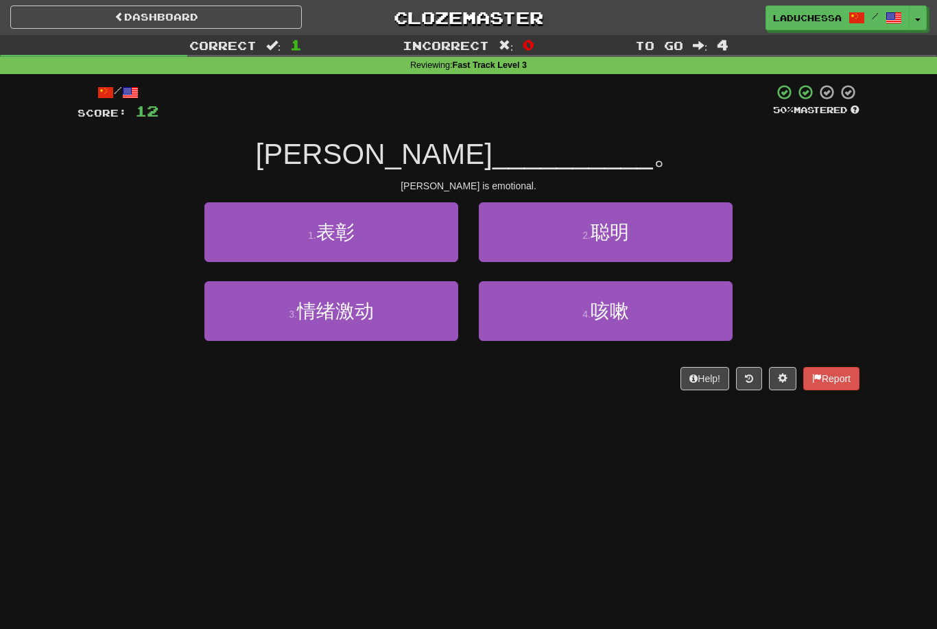
click at [403, 311] on button "3 . 情绪激动" at bounding box center [331, 311] width 254 height 60
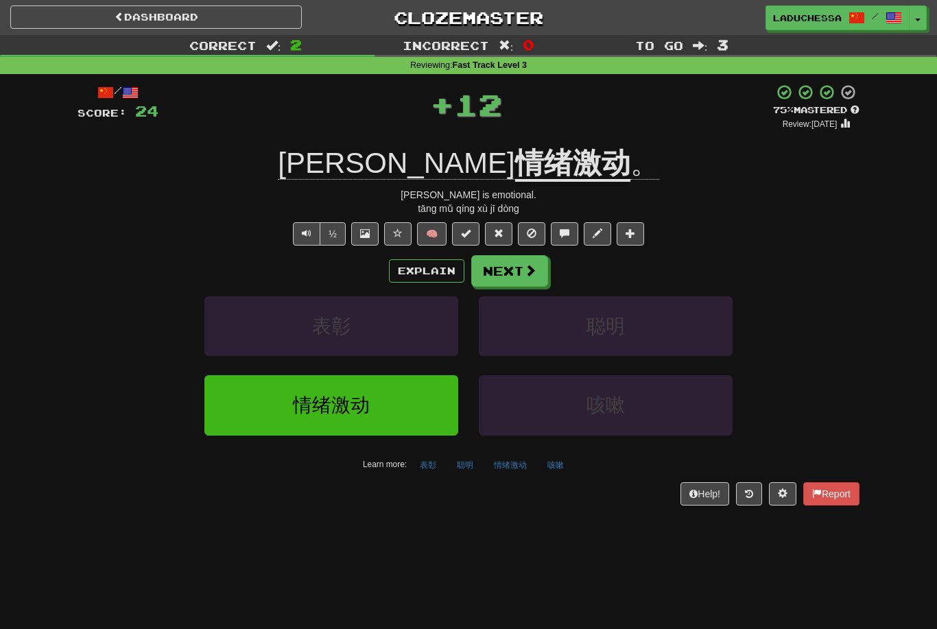
click at [519, 272] on button "Next" at bounding box center [509, 271] width 77 height 32
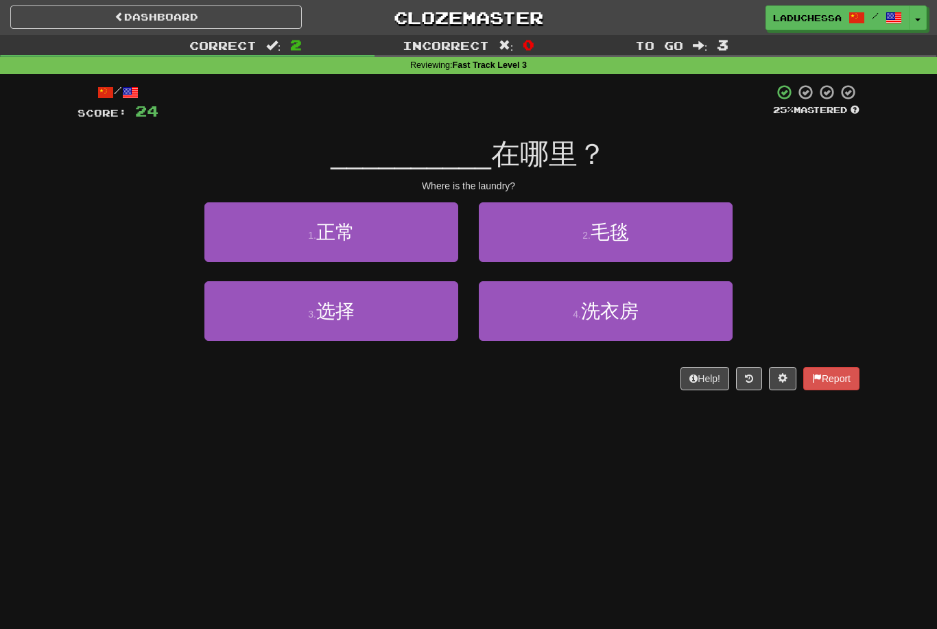
click at [618, 319] on span "洗衣房" at bounding box center [610, 311] width 58 height 21
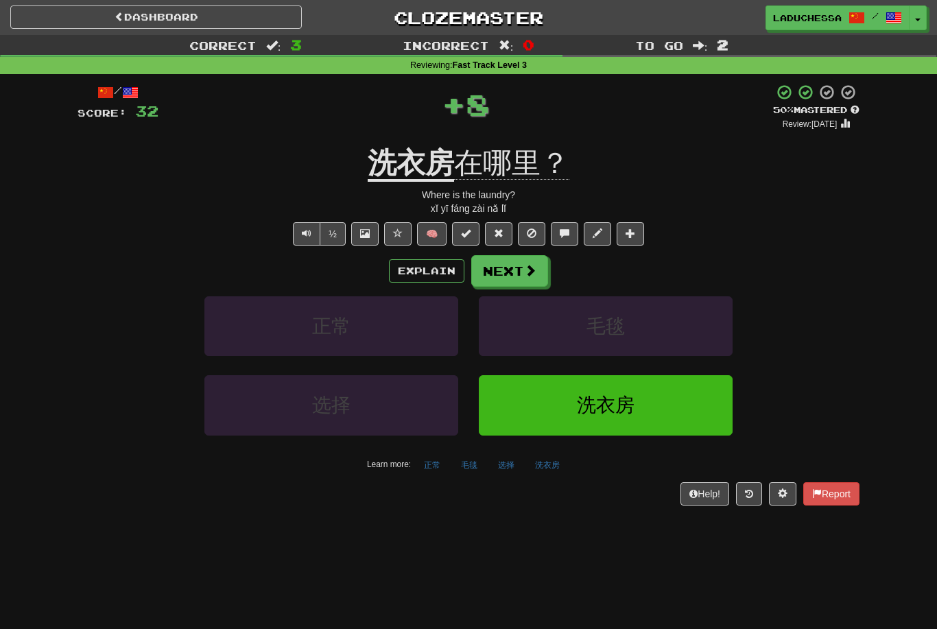
click at [515, 266] on button "Next" at bounding box center [509, 271] width 77 height 32
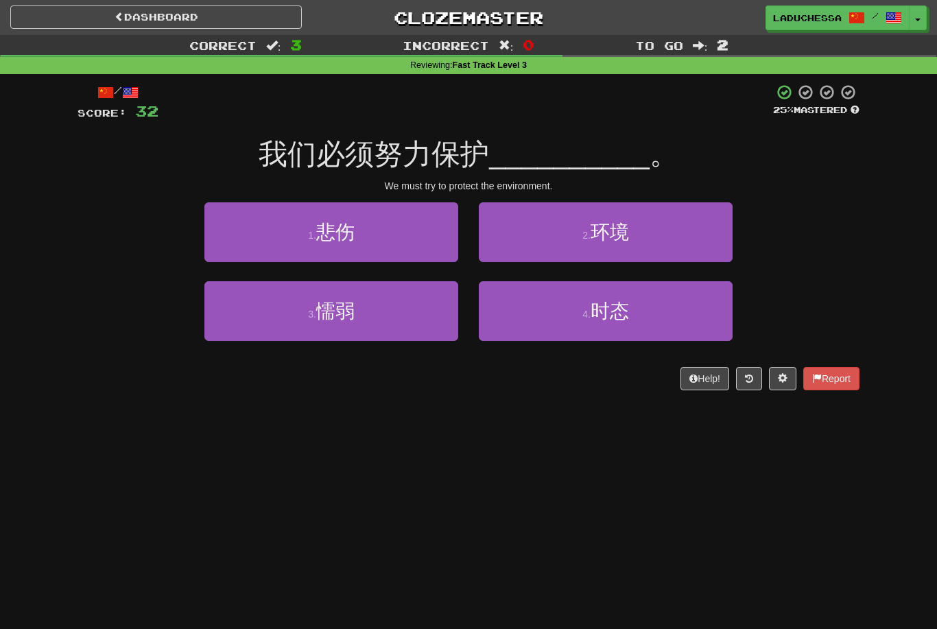
click at [633, 234] on button "2 . 环境" at bounding box center [606, 232] width 254 height 60
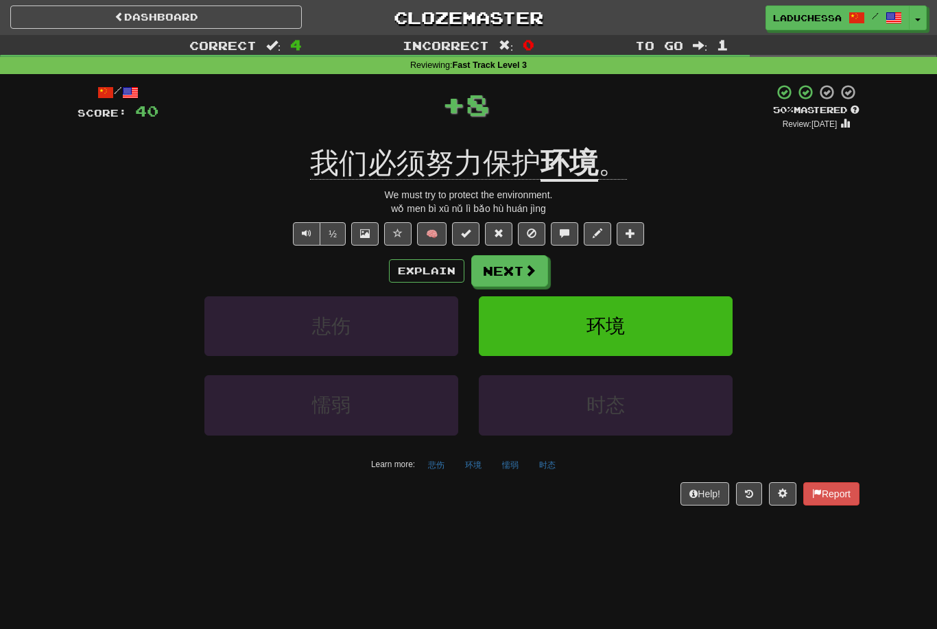
click at [522, 268] on button "Next" at bounding box center [509, 271] width 77 height 32
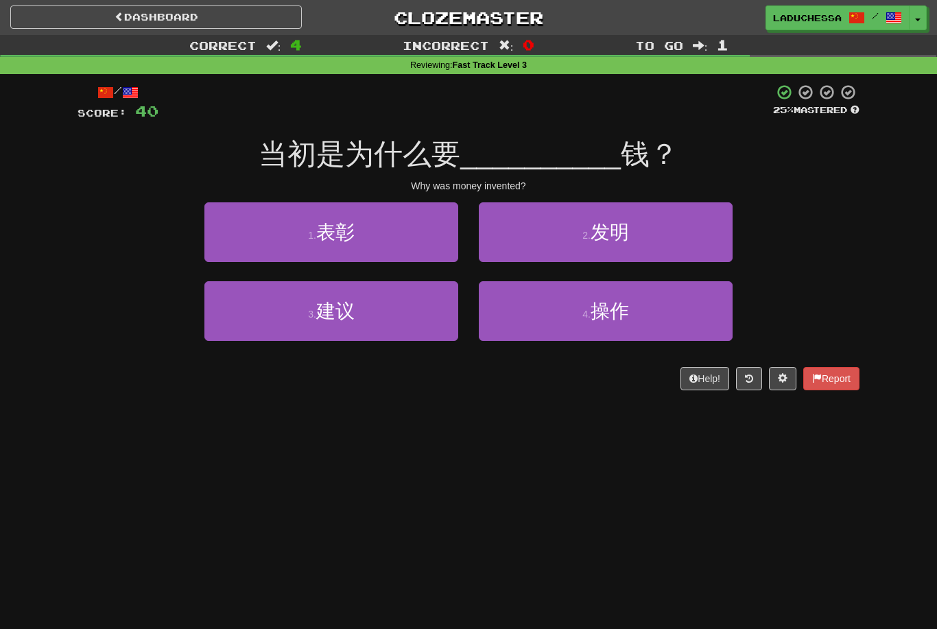
click at [643, 235] on button "2 . 发明" at bounding box center [606, 232] width 254 height 60
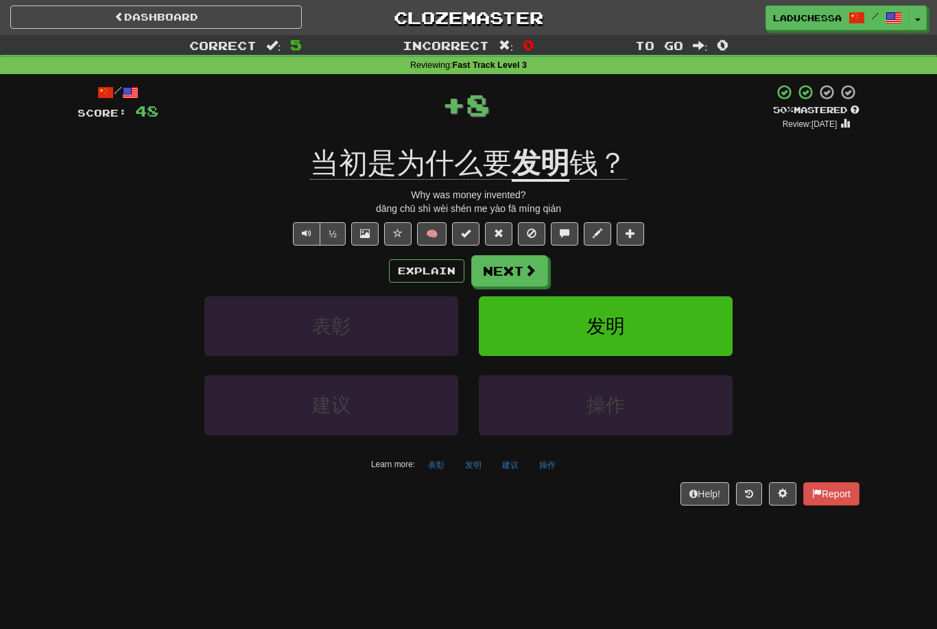
click at [513, 274] on button "Next" at bounding box center [509, 271] width 77 height 32
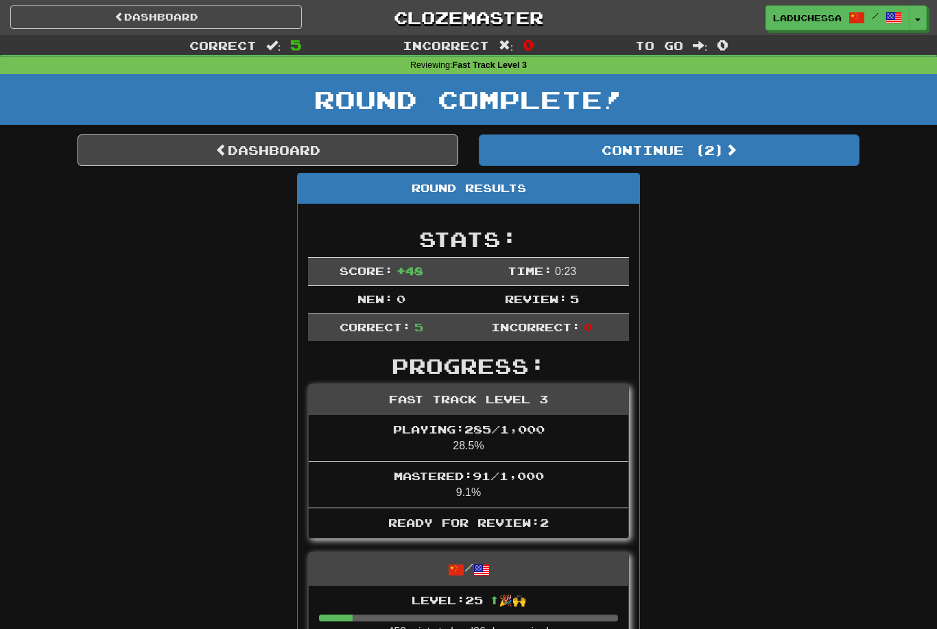
click at [707, 151] on button "Continue ( 2 )" at bounding box center [669, 150] width 381 height 32
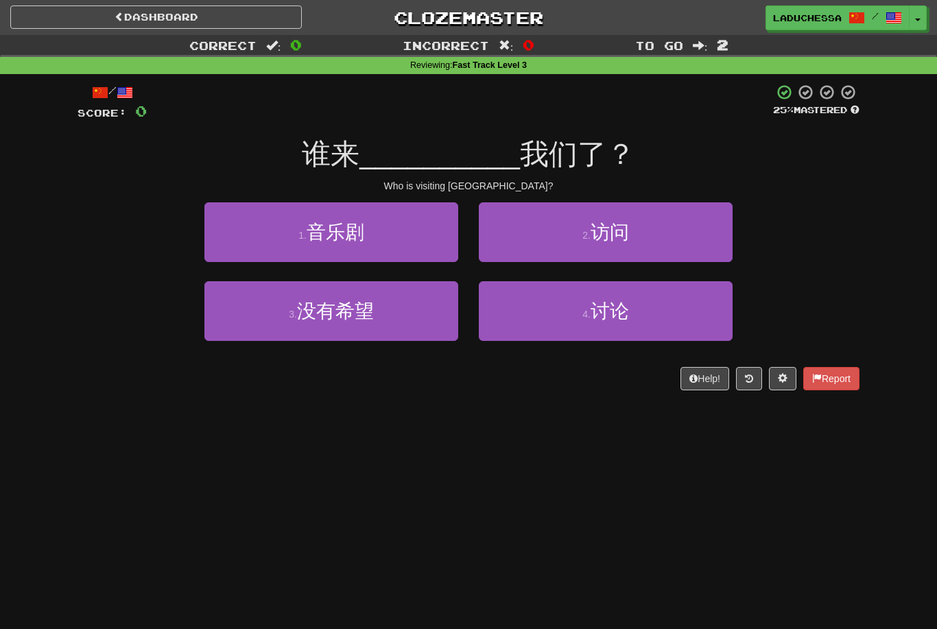
click at [642, 237] on button "2 . 访问" at bounding box center [606, 232] width 254 height 60
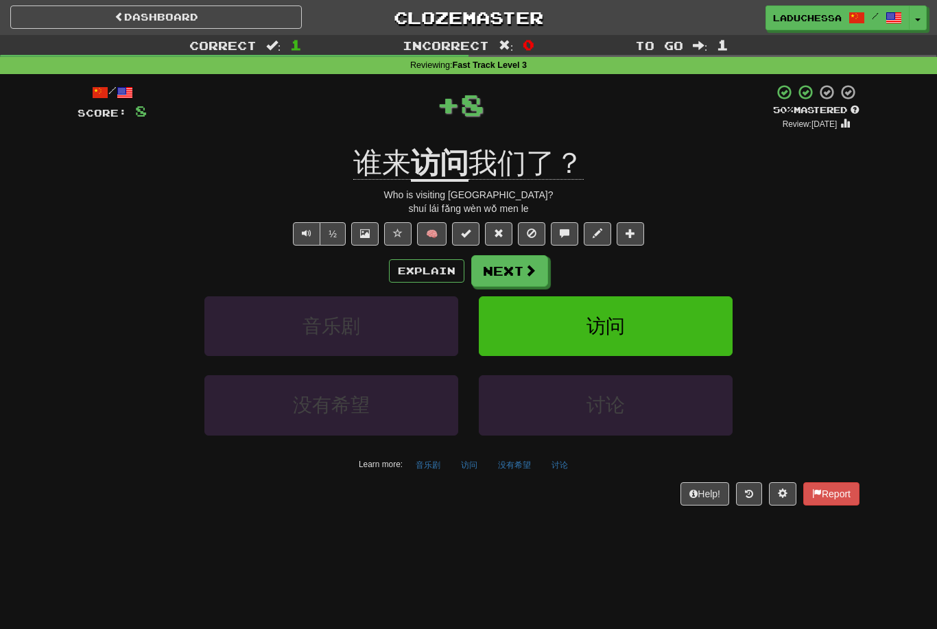
click at [515, 273] on button "Next" at bounding box center [509, 271] width 77 height 32
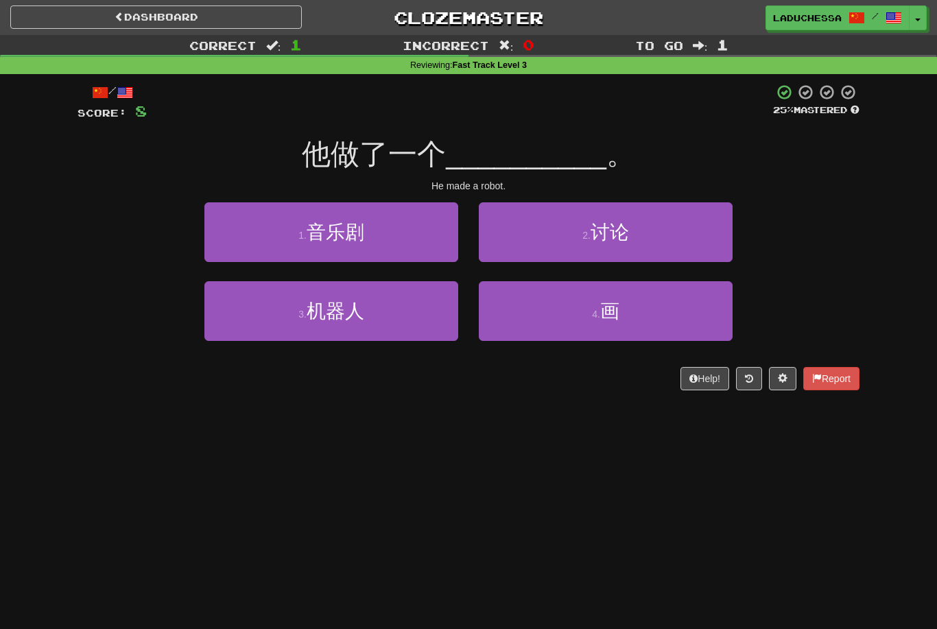
click at [381, 318] on button "3 . 机器人" at bounding box center [331, 311] width 254 height 60
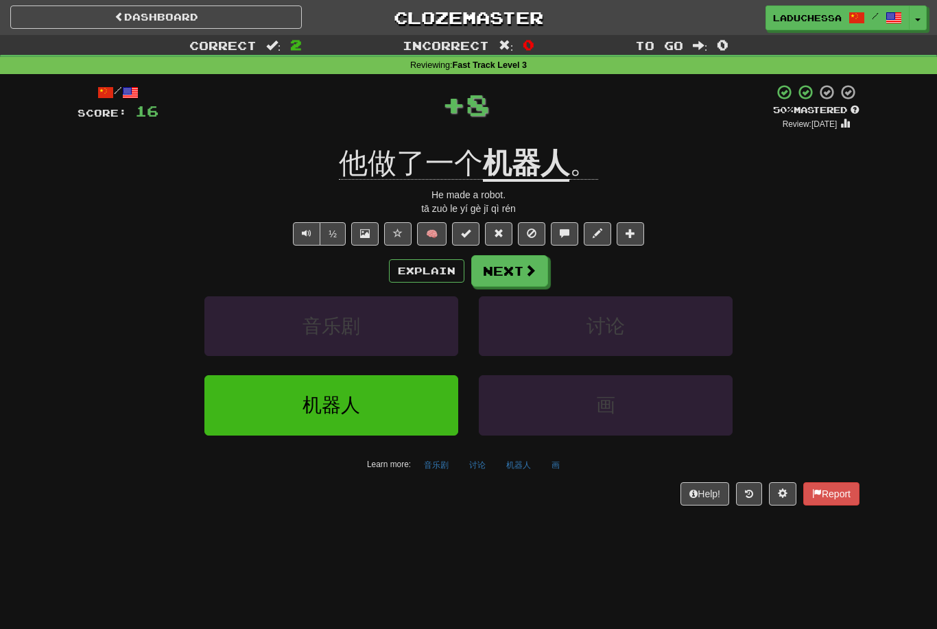
click at [531, 273] on span at bounding box center [530, 270] width 12 height 12
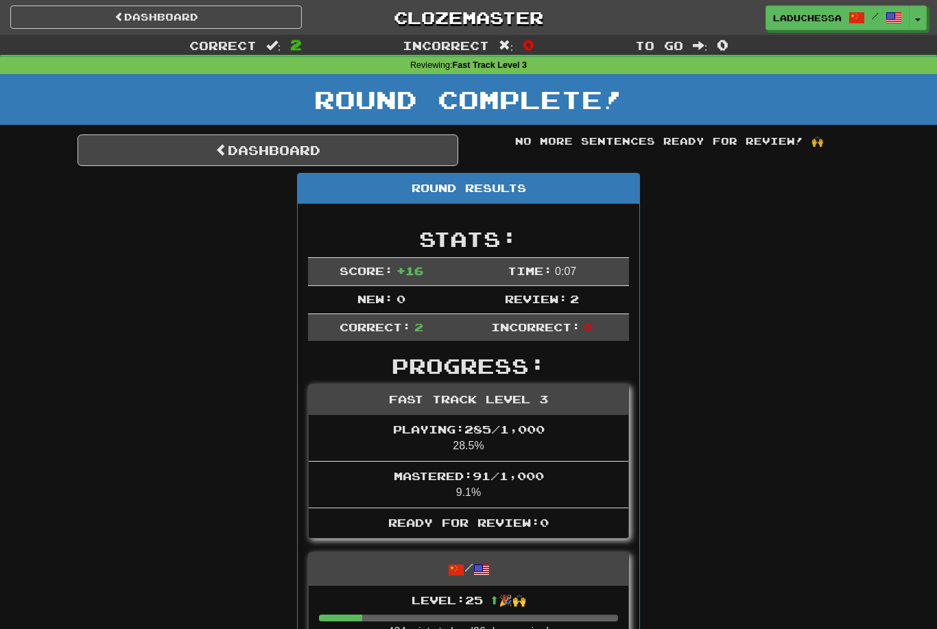
click at [239, 145] on link "Dashboard" at bounding box center [268, 150] width 381 height 32
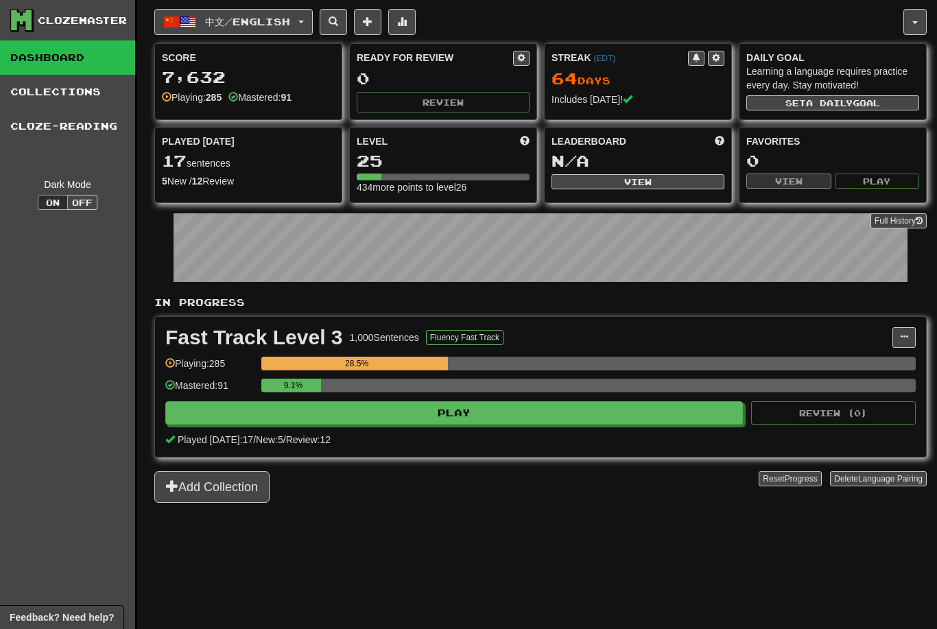
click at [253, 22] on span "中文 / English" at bounding box center [247, 22] width 85 height 12
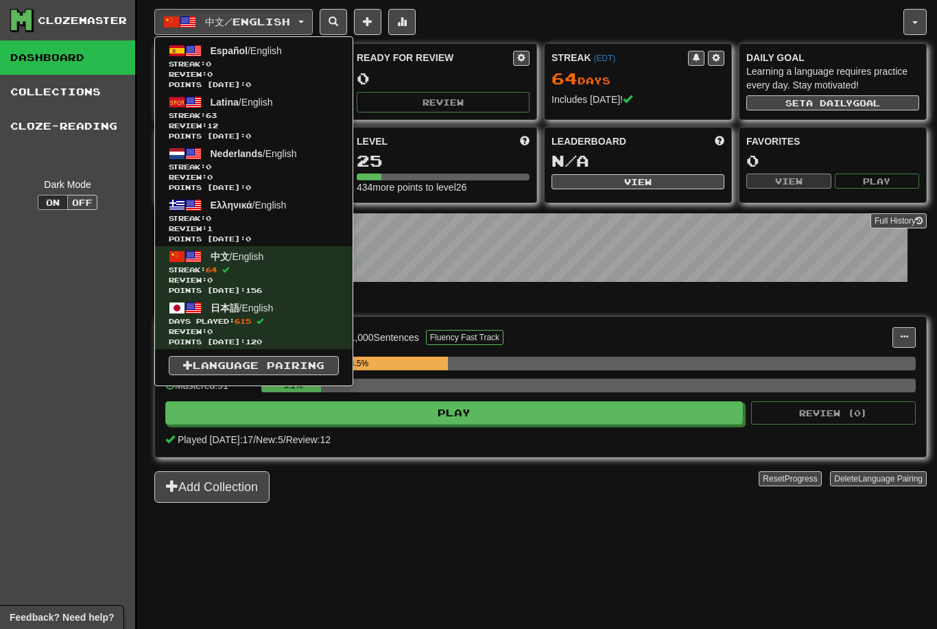
click at [239, 108] on link "Latina / English Streak: 63 Review: 12 Points [DATE]: 0" at bounding box center [254, 117] width 198 height 51
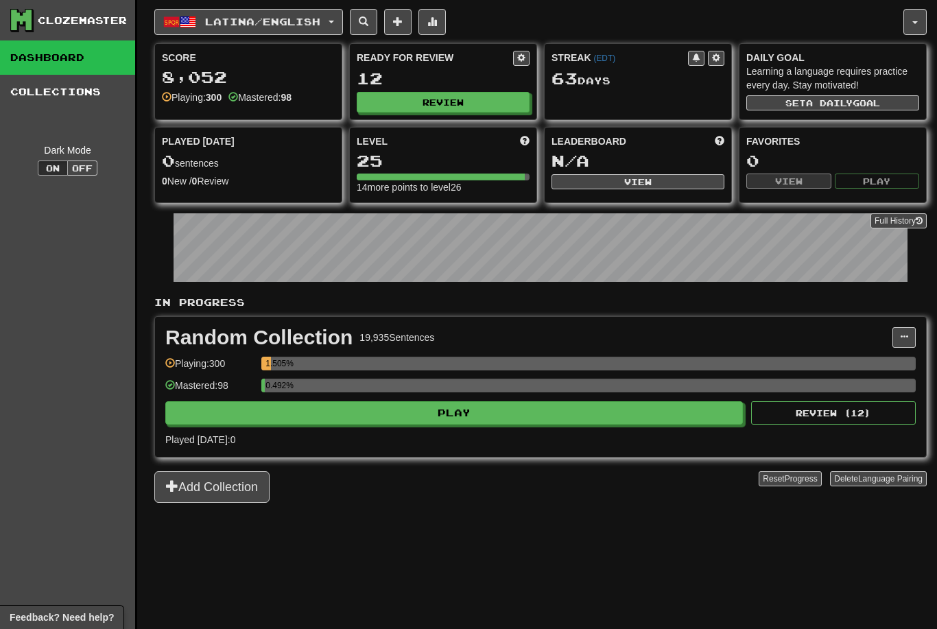
click at [502, 415] on button "Play" at bounding box center [454, 412] width 578 height 23
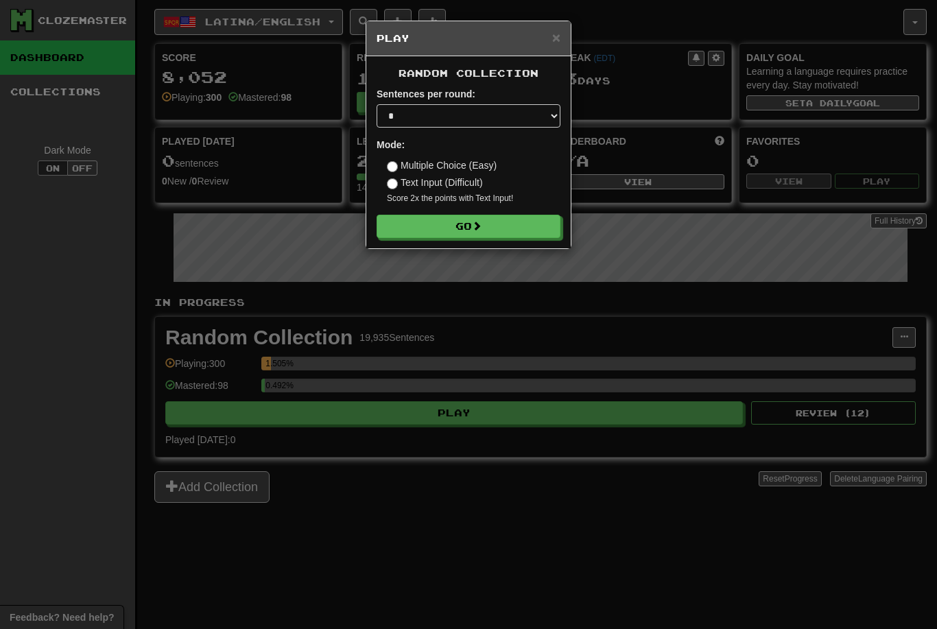
click at [476, 216] on button "Go" at bounding box center [469, 226] width 184 height 23
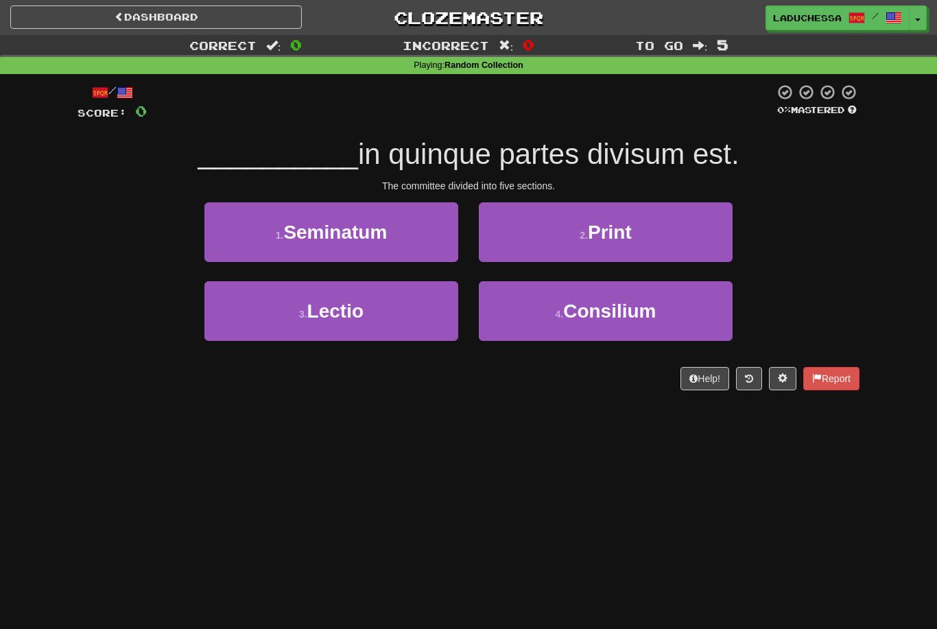
click at [583, 325] on button "4 . Consilium" at bounding box center [606, 311] width 254 height 60
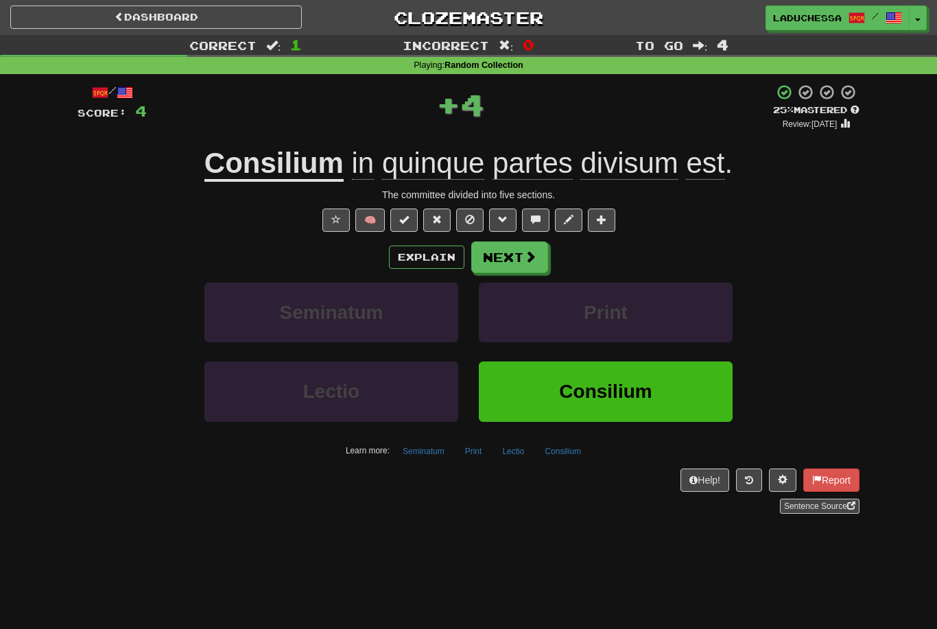
click at [515, 254] on button "Next" at bounding box center [509, 258] width 77 height 32
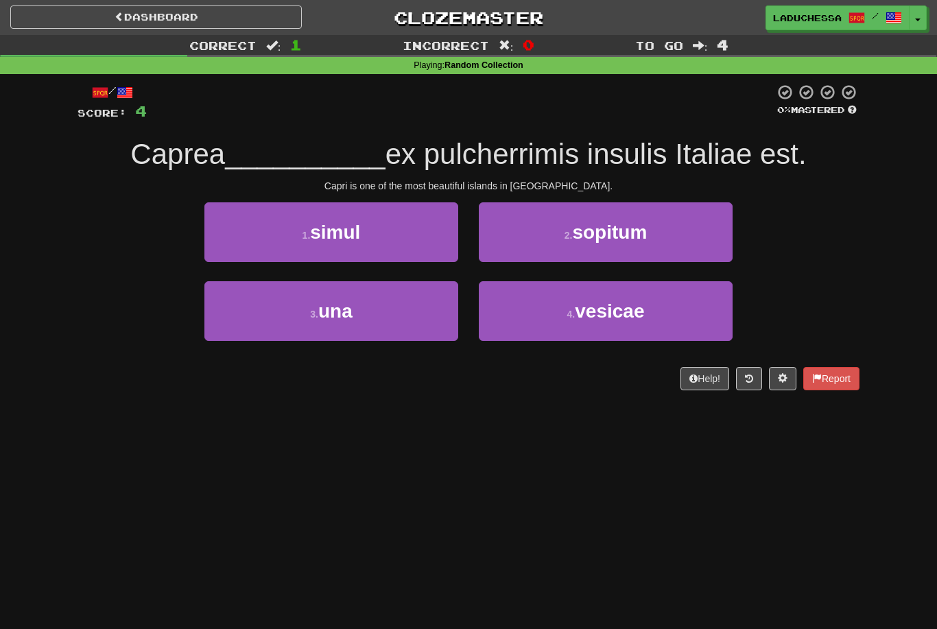
click at [377, 299] on button "3 . una" at bounding box center [331, 311] width 254 height 60
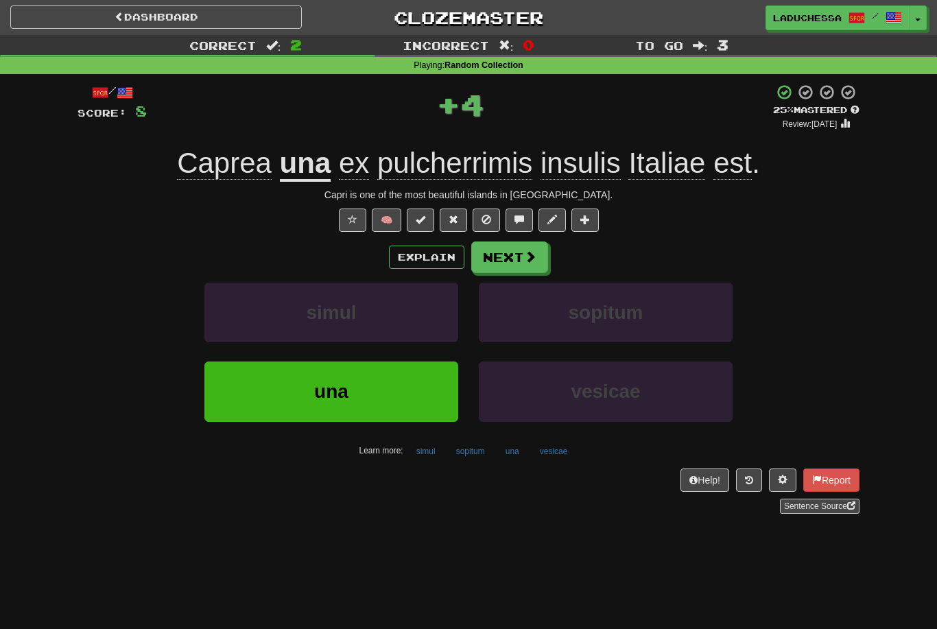
click at [510, 260] on button "Next" at bounding box center [509, 258] width 77 height 32
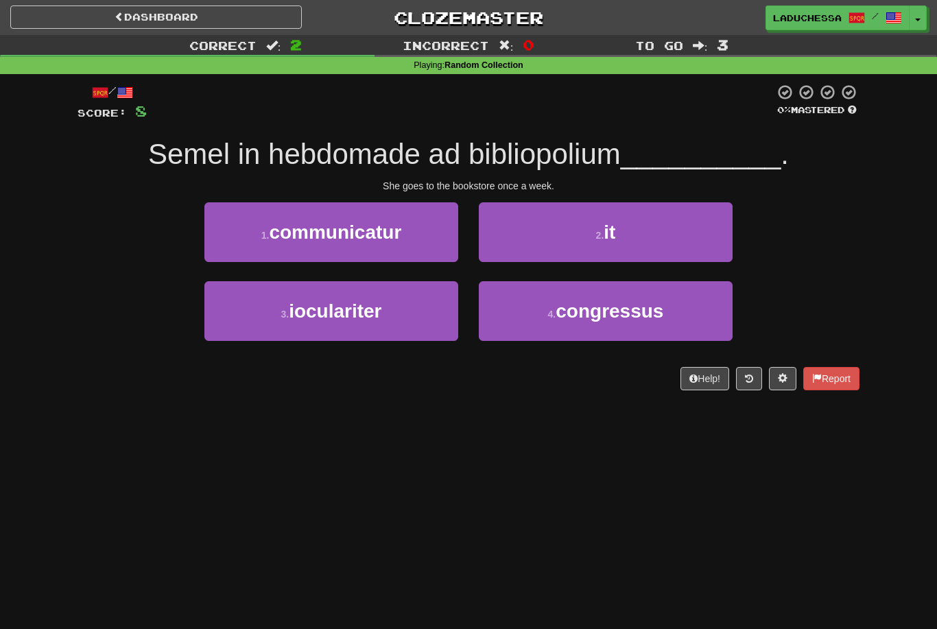
click at [653, 237] on button "2 . it" at bounding box center [606, 232] width 254 height 60
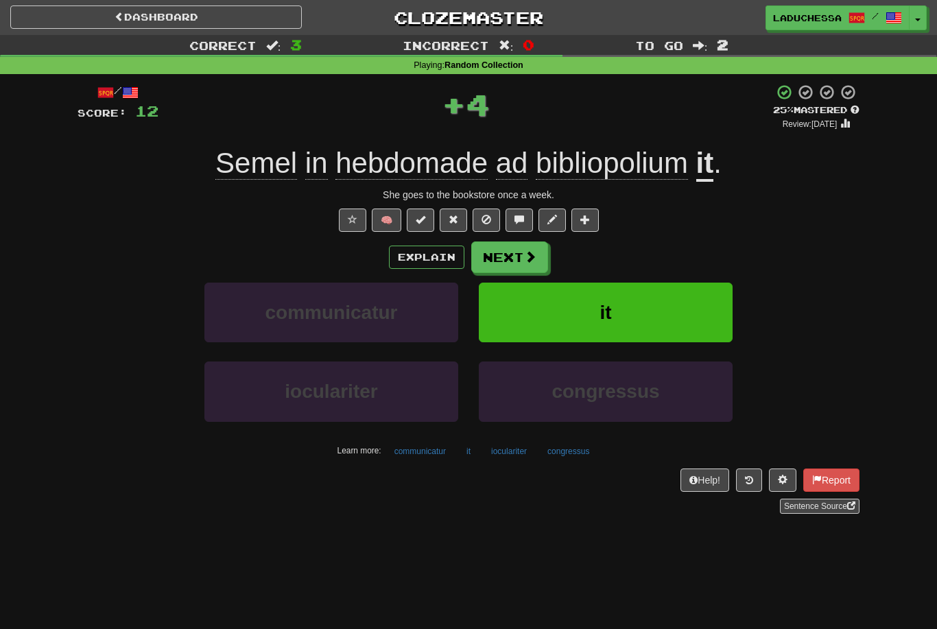
click at [488, 263] on button "Next" at bounding box center [509, 258] width 77 height 32
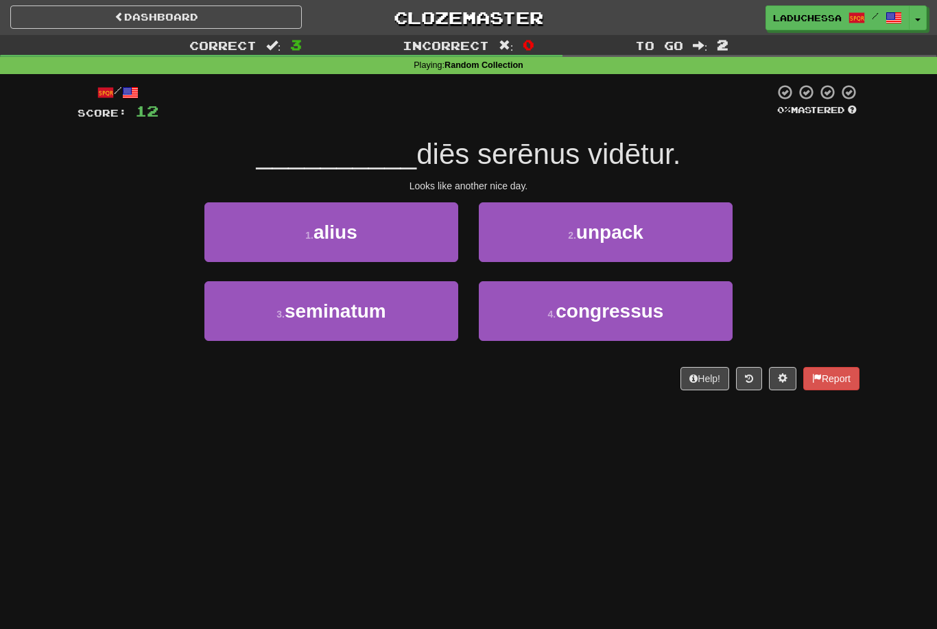
click at [423, 234] on button "1 . alius" at bounding box center [331, 232] width 254 height 60
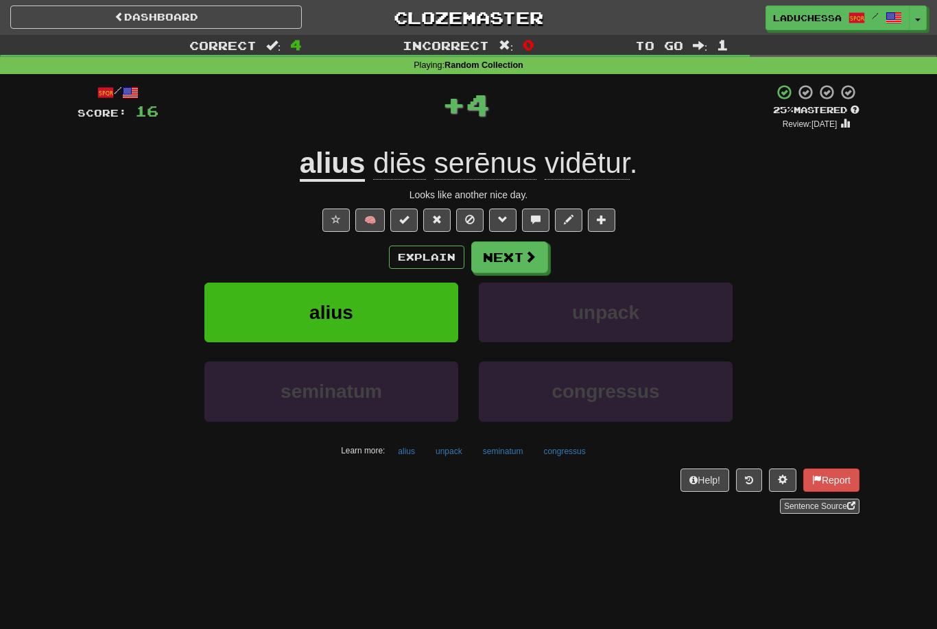
click at [524, 260] on span at bounding box center [530, 256] width 12 height 12
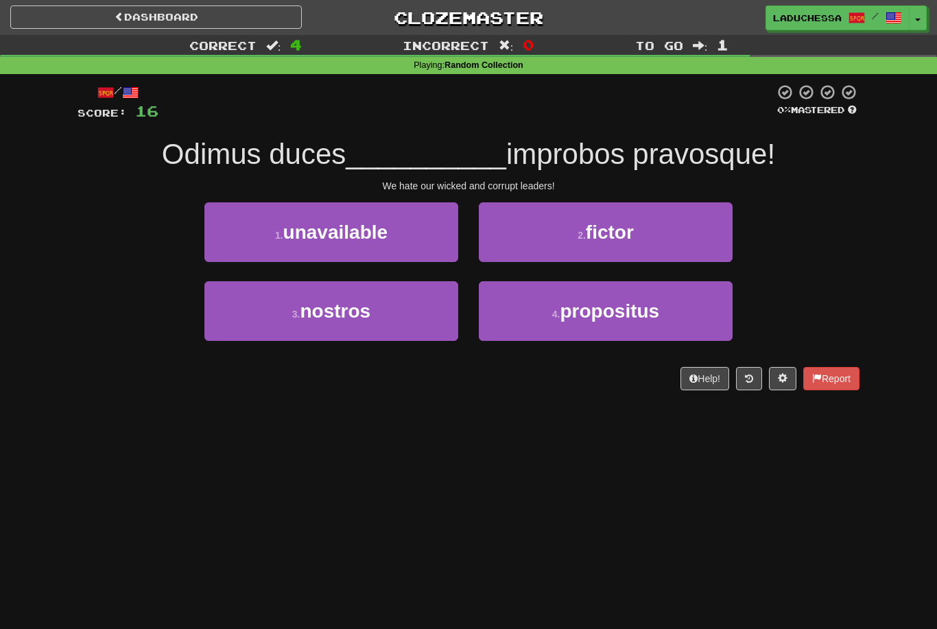
click at [405, 312] on button "3 . nostros" at bounding box center [331, 311] width 254 height 60
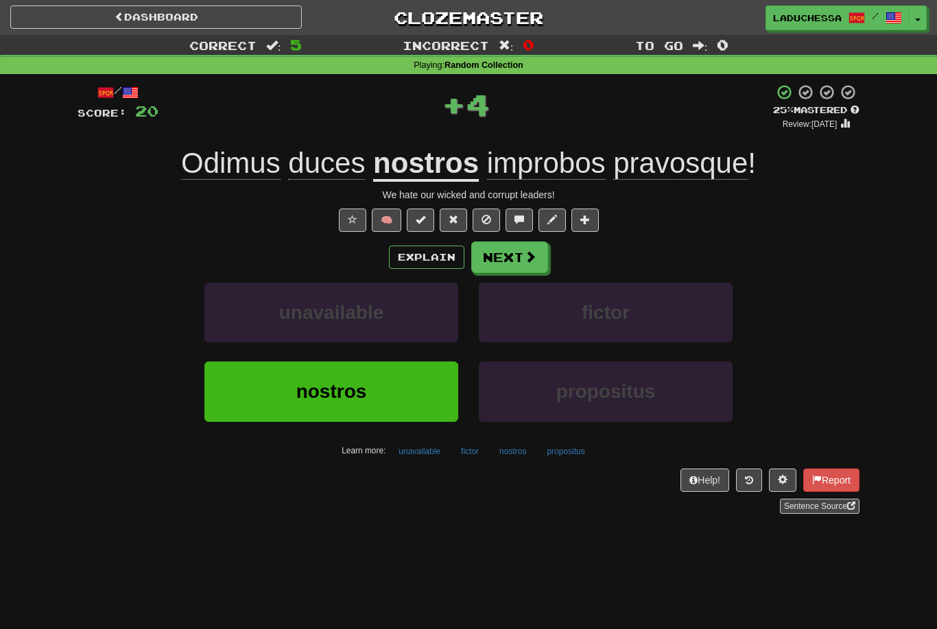
click at [525, 255] on span at bounding box center [530, 256] width 12 height 12
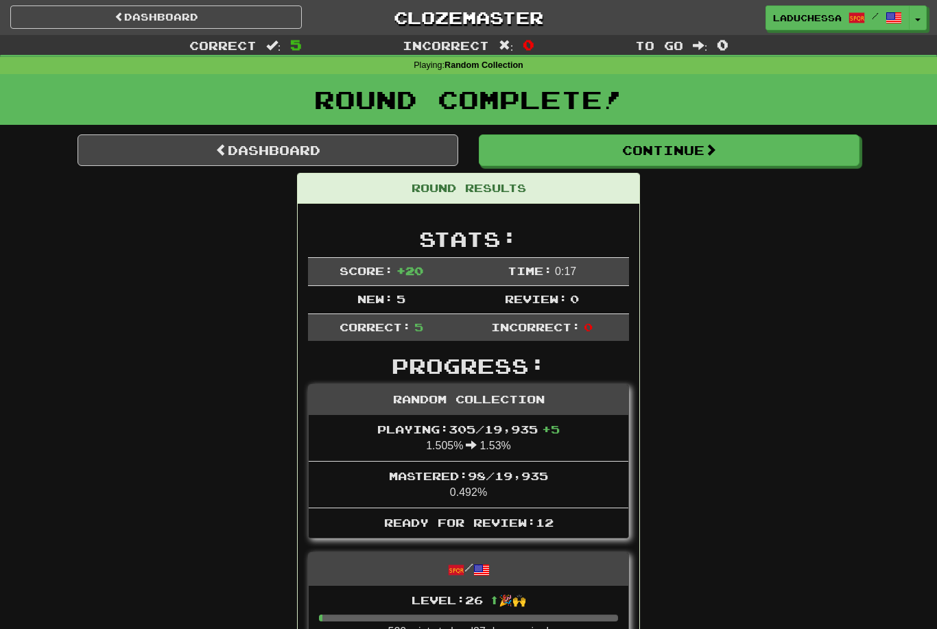
click at [319, 147] on link "Dashboard" at bounding box center [268, 150] width 381 height 32
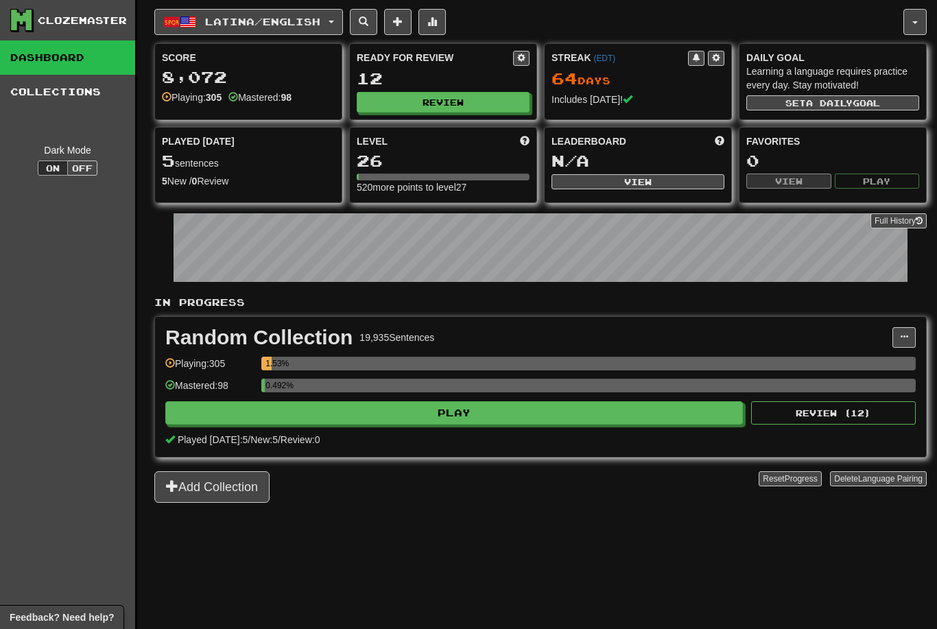
click at [469, 104] on button "Review" at bounding box center [443, 102] width 173 height 21
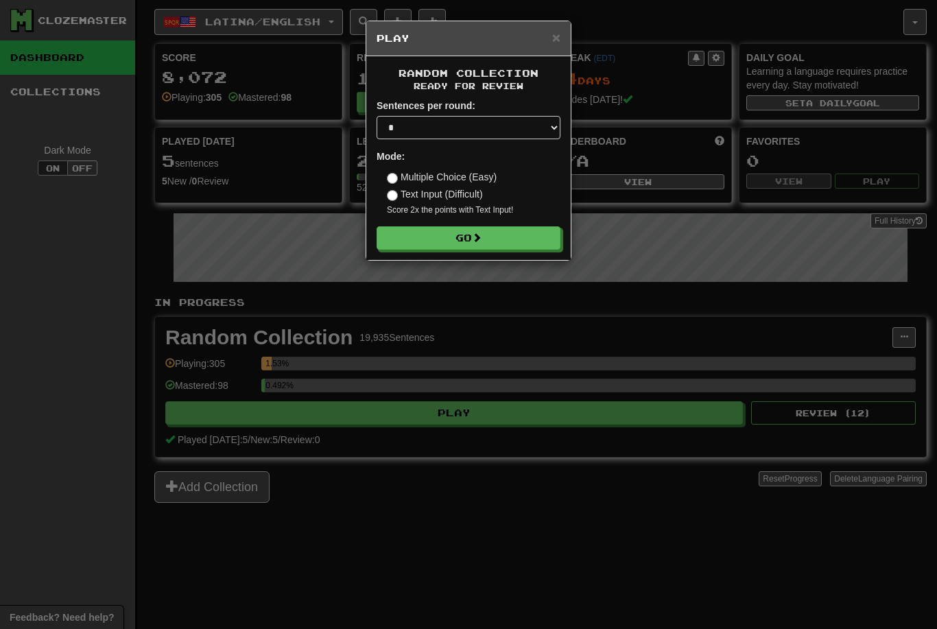
click at [489, 236] on button "Go" at bounding box center [469, 237] width 184 height 23
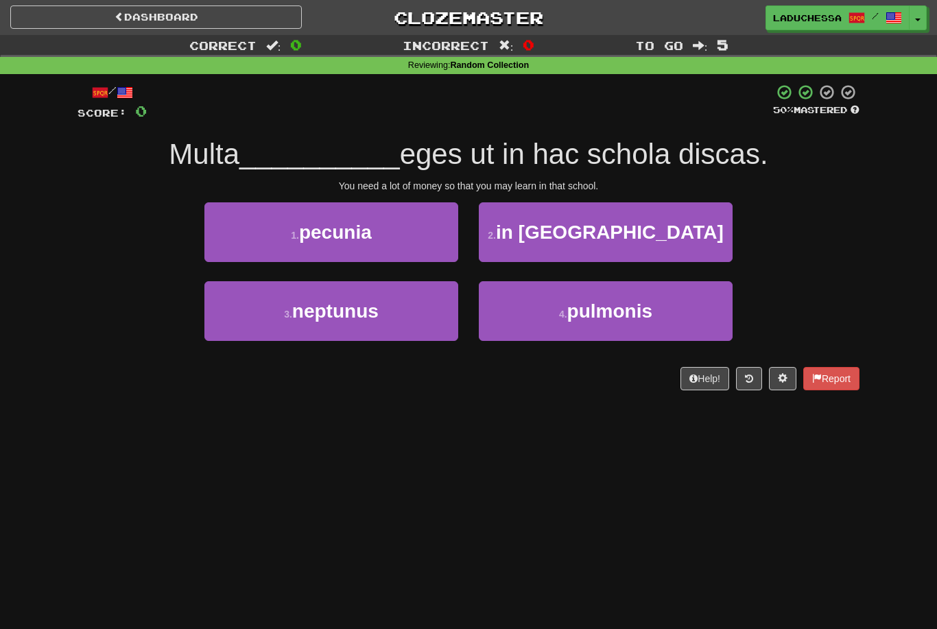
click at [399, 242] on button "1 . pecunia" at bounding box center [331, 232] width 254 height 60
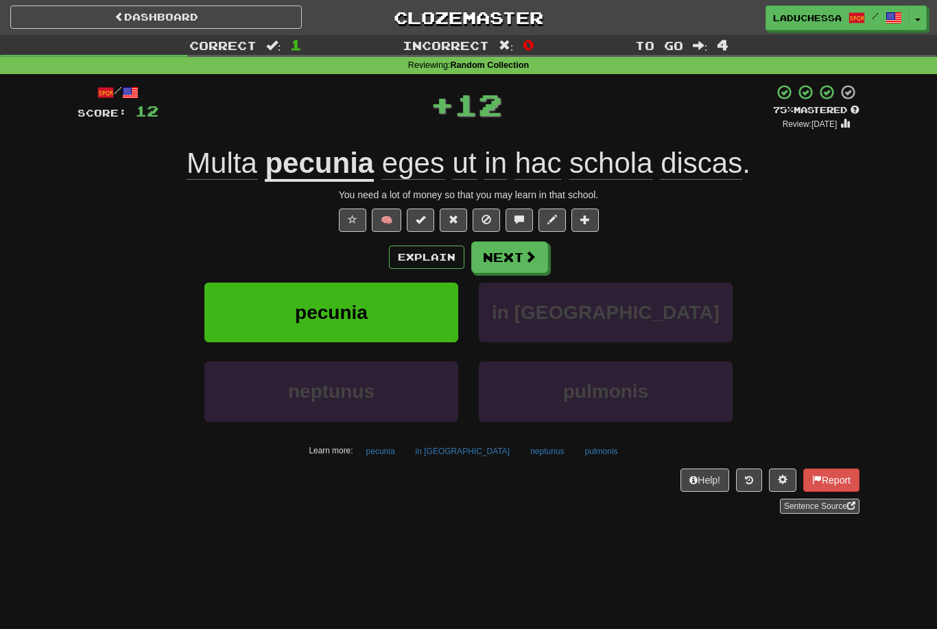
click at [524, 260] on span at bounding box center [530, 256] width 12 height 12
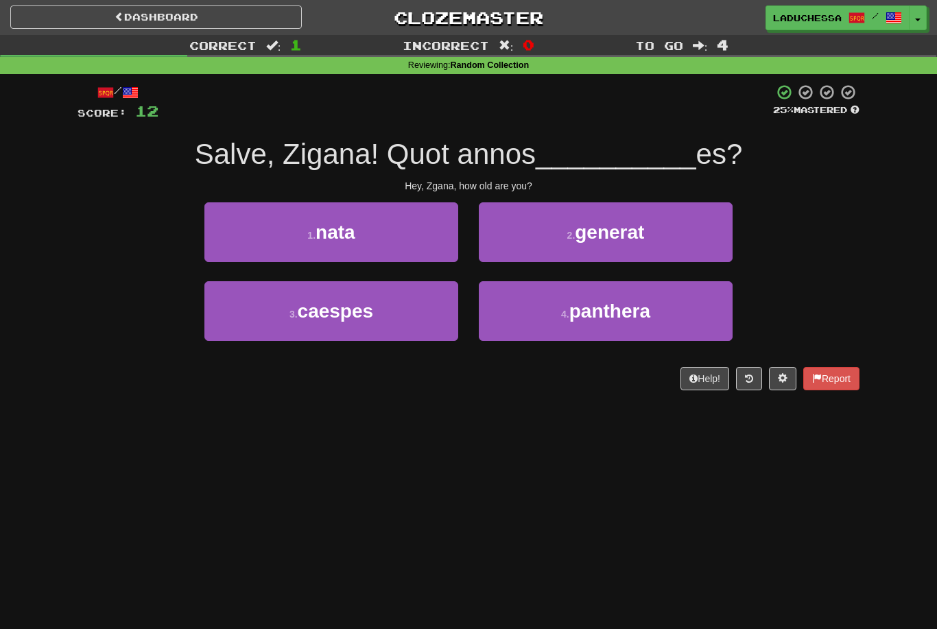
click at [401, 236] on button "1 . nata" at bounding box center [331, 232] width 254 height 60
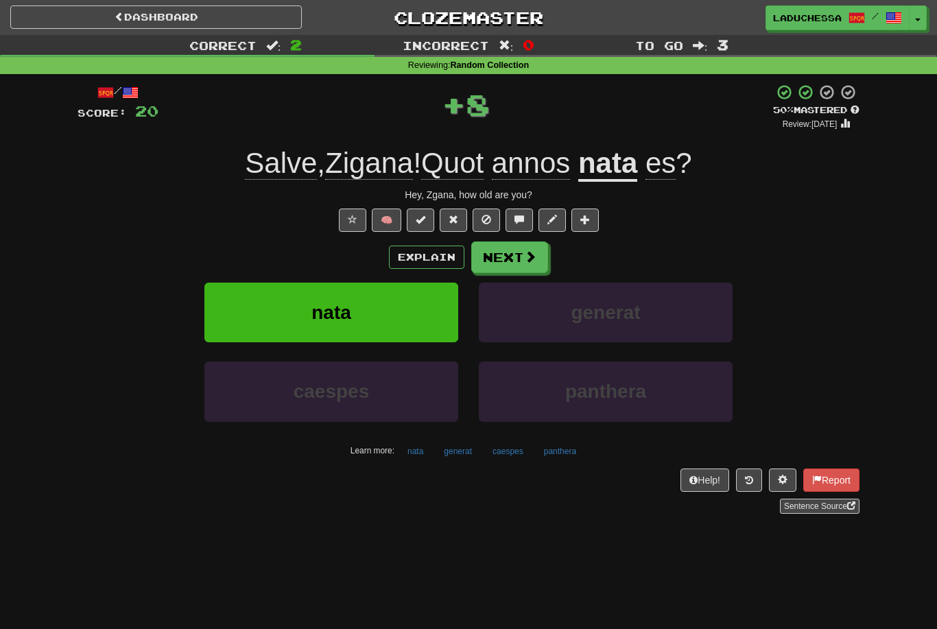
click at [515, 256] on button "Next" at bounding box center [509, 258] width 77 height 32
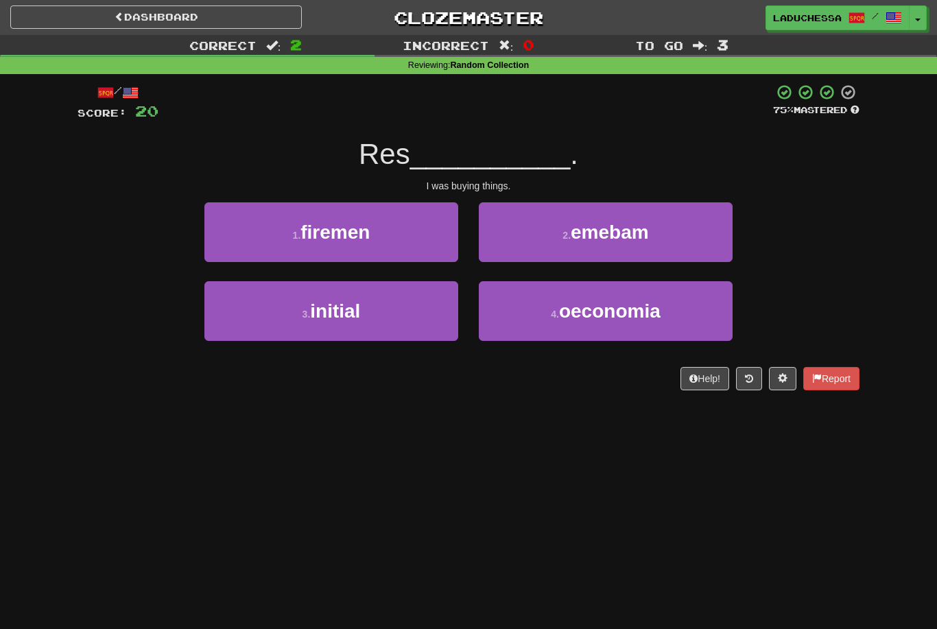
click at [651, 245] on button "2 . emebam" at bounding box center [606, 232] width 254 height 60
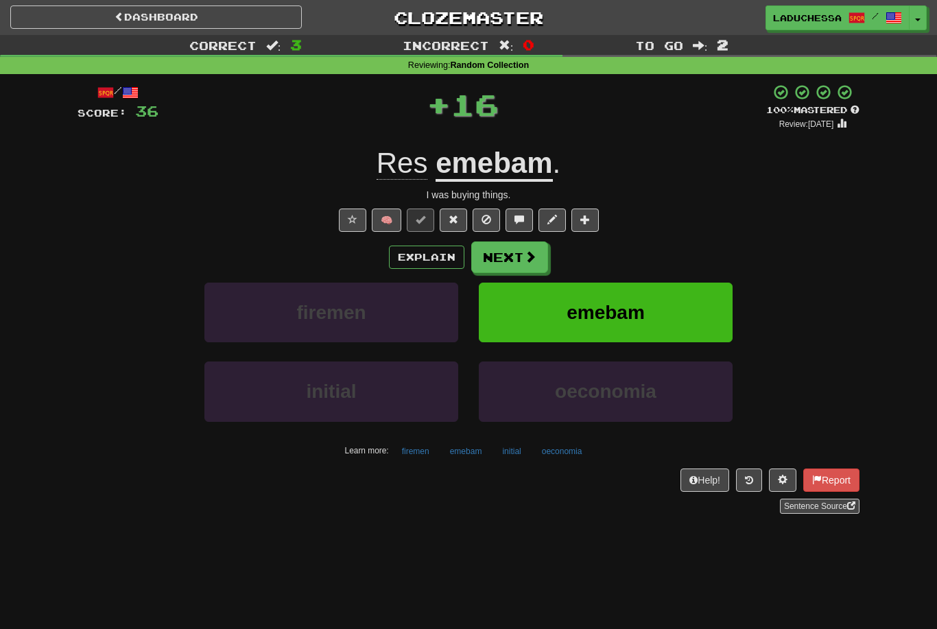
click at [531, 260] on span at bounding box center [530, 256] width 12 height 12
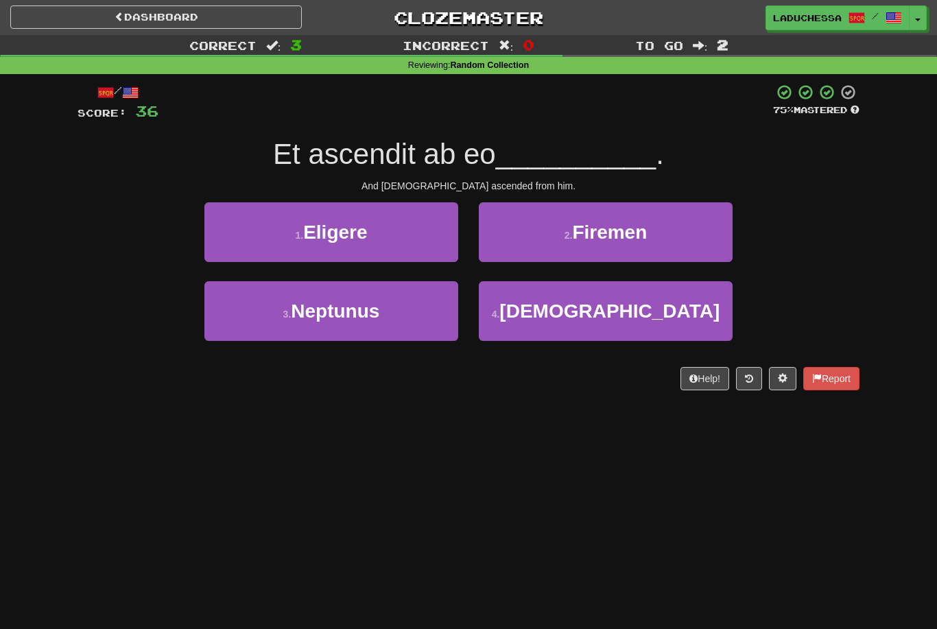
click at [638, 319] on button "4 . [DEMOGRAPHIC_DATA]" at bounding box center [606, 311] width 254 height 60
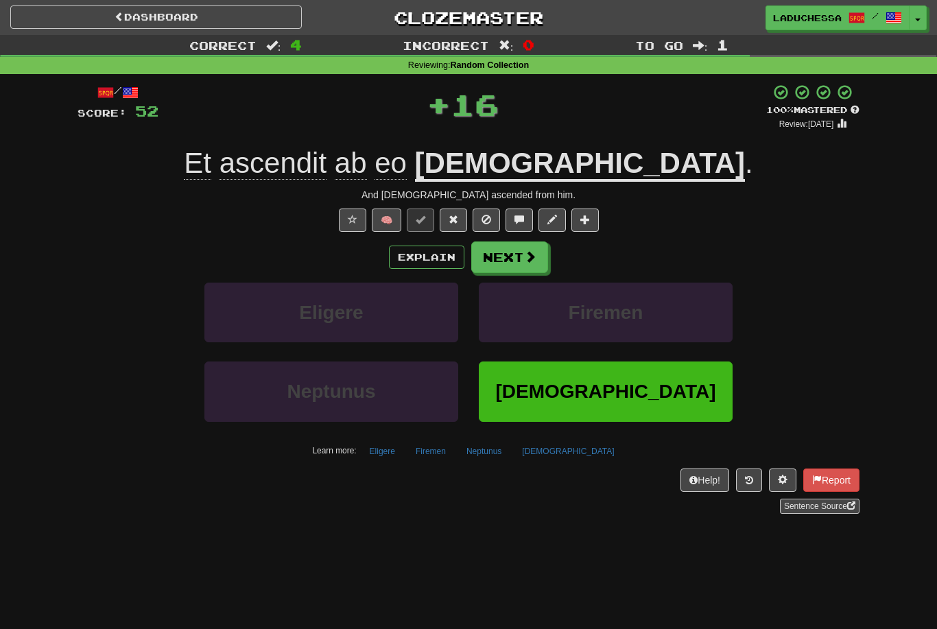
click at [502, 256] on button "Next" at bounding box center [509, 258] width 77 height 32
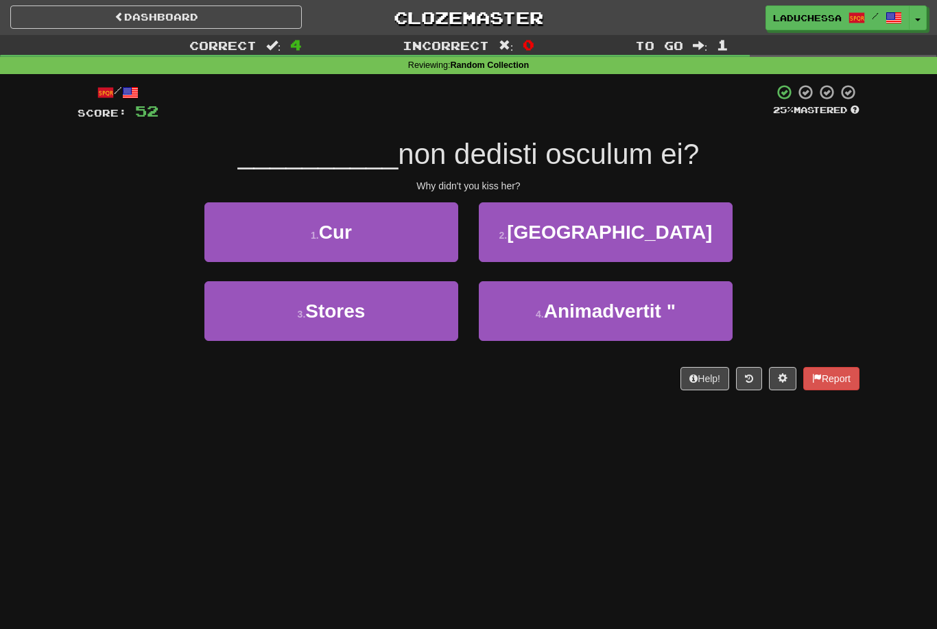
click at [389, 237] on button "1 . Cur" at bounding box center [331, 232] width 254 height 60
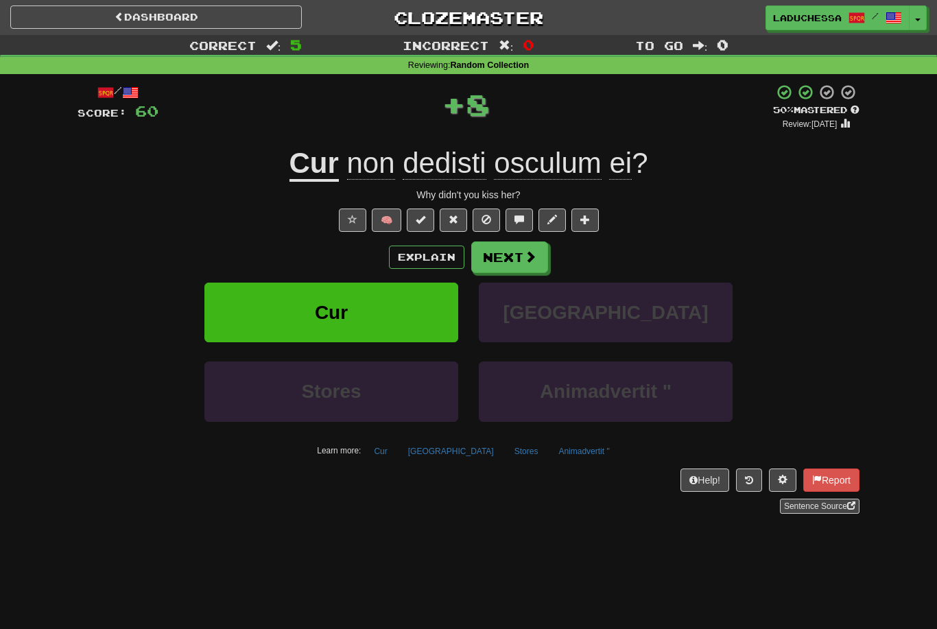
click at [535, 259] on span at bounding box center [530, 256] width 12 height 12
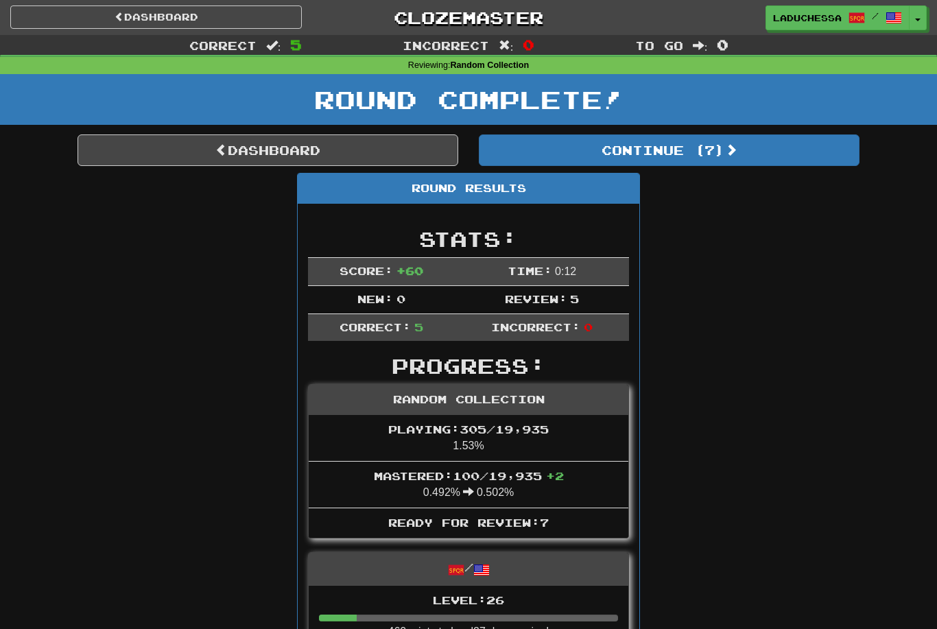
click at [574, 195] on div "Round Results" at bounding box center [469, 189] width 342 height 30
click at [679, 152] on button "Continue ( 7 )" at bounding box center [669, 150] width 381 height 32
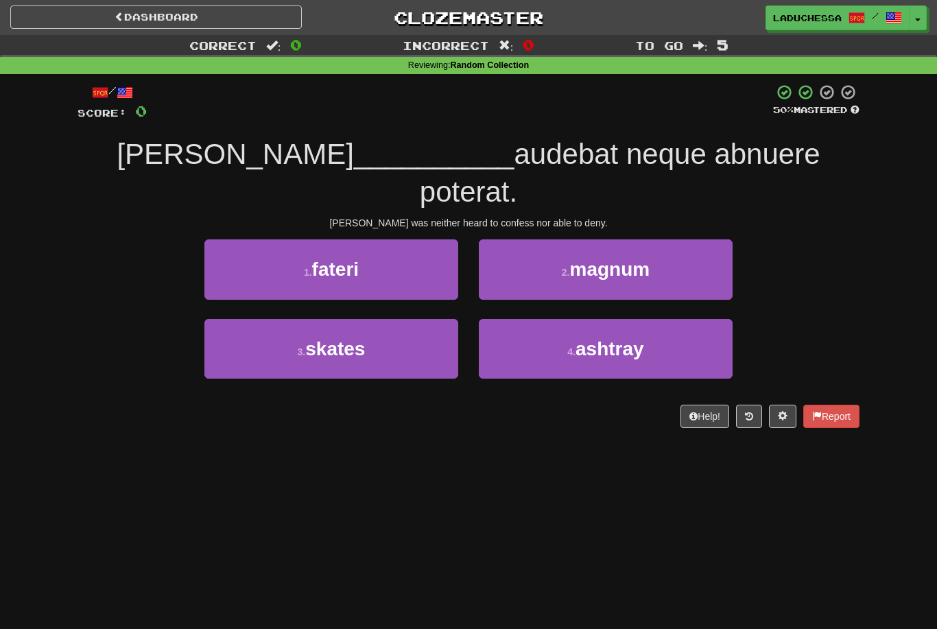
click at [407, 241] on button "1 . fateri" at bounding box center [331, 269] width 254 height 60
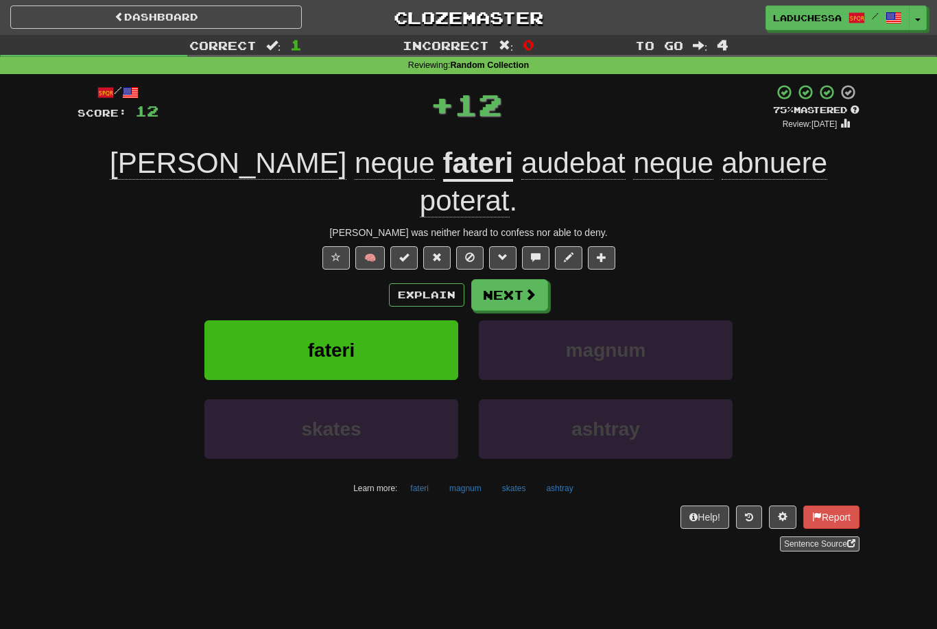
click at [536, 288] on span at bounding box center [530, 294] width 12 height 12
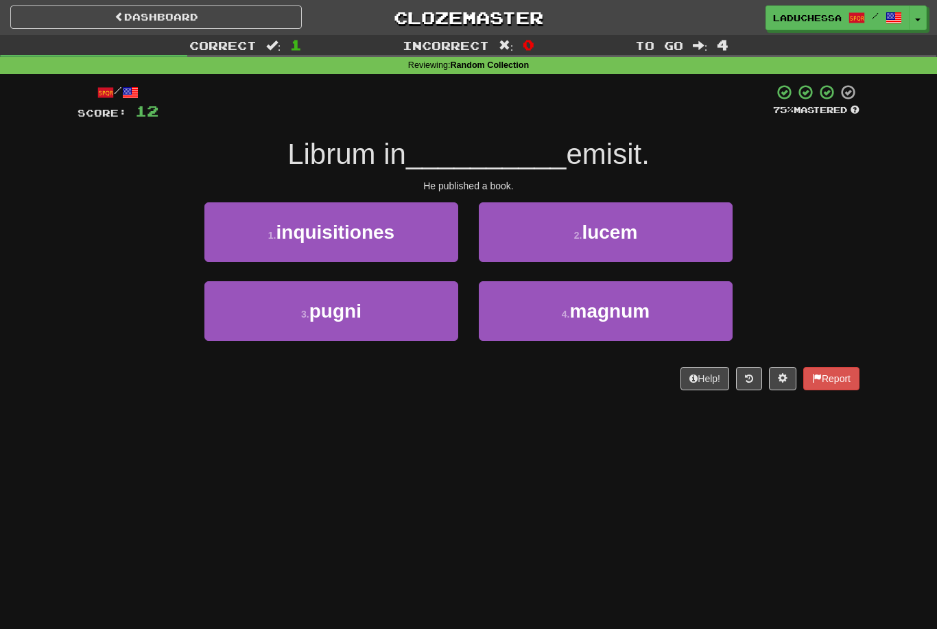
click at [649, 239] on button "2 . lucem" at bounding box center [606, 232] width 254 height 60
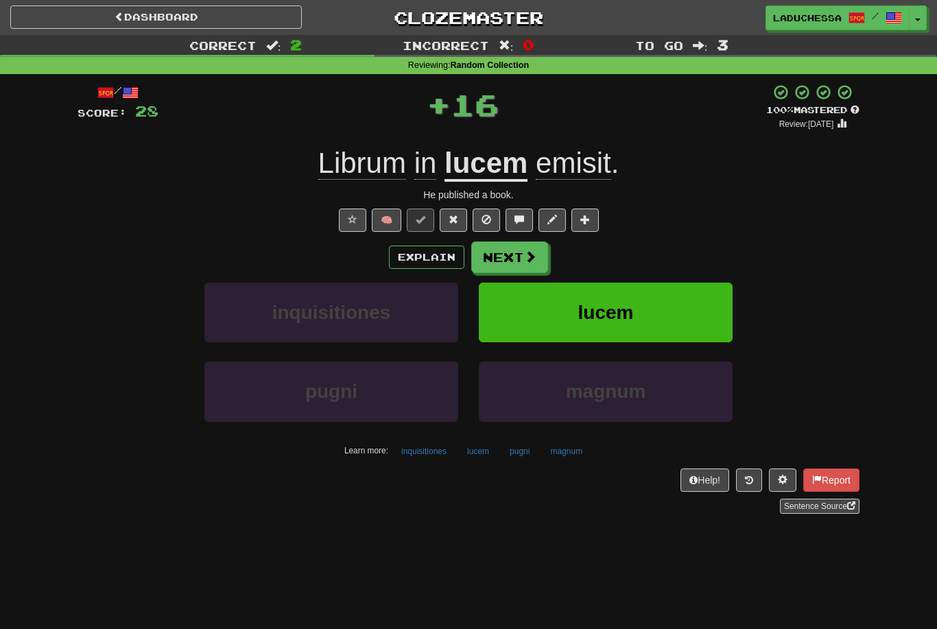
click at [507, 257] on button "Next" at bounding box center [509, 258] width 77 height 32
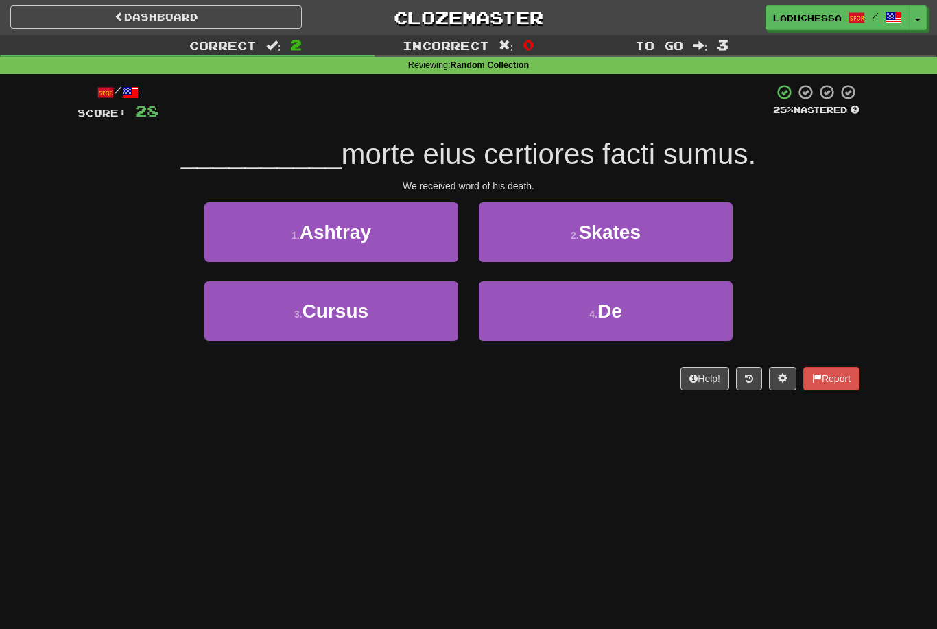
click at [598, 326] on button "4 . De" at bounding box center [606, 311] width 254 height 60
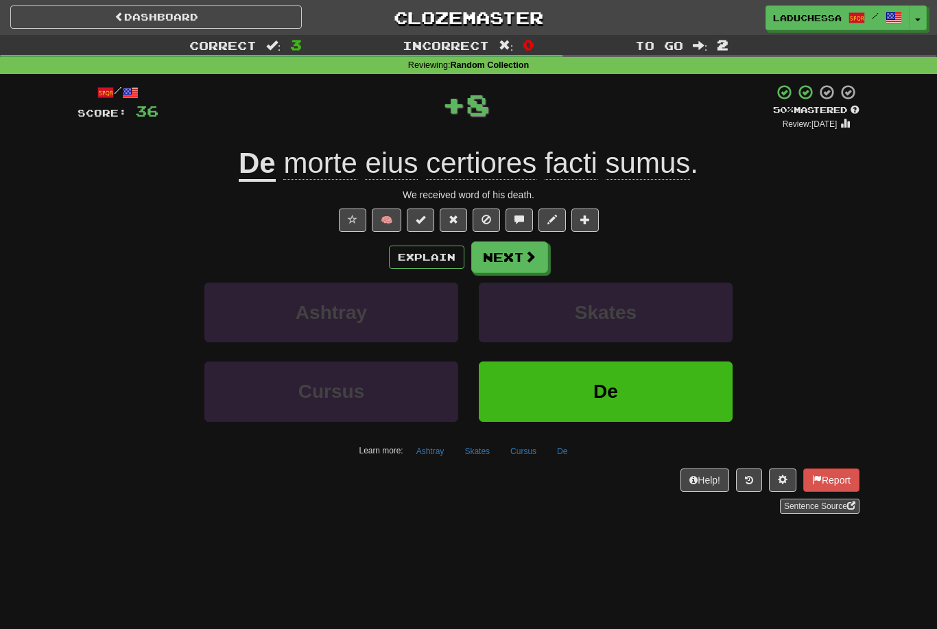
click at [498, 261] on button "Next" at bounding box center [509, 258] width 77 height 32
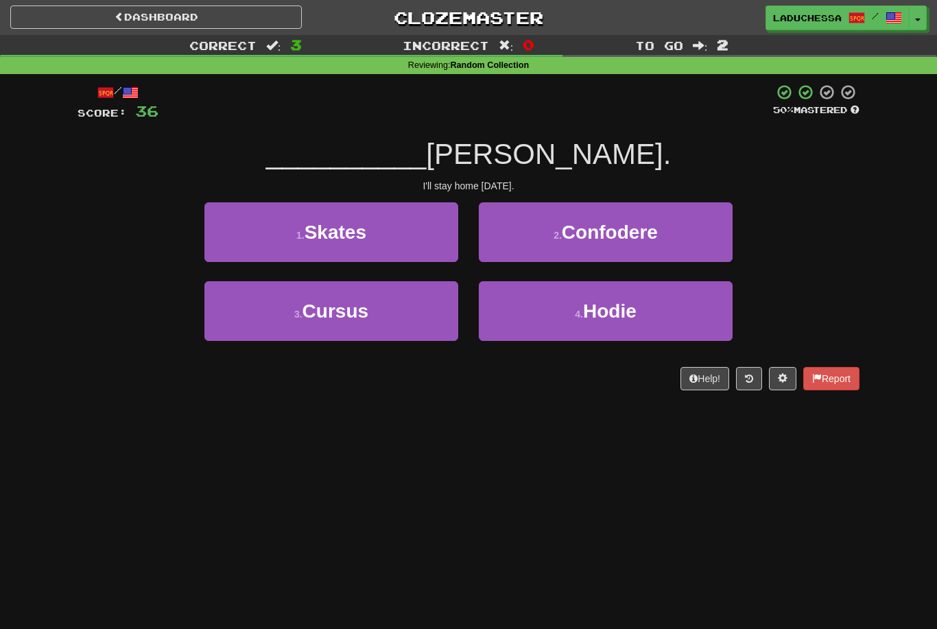
click at [630, 314] on span "Hodie" at bounding box center [610, 311] width 54 height 21
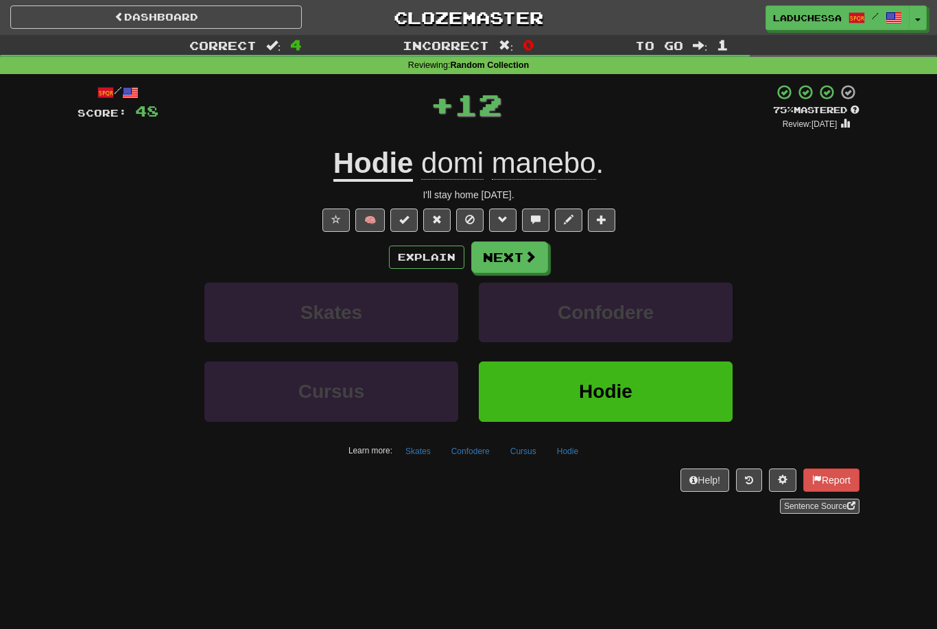
click at [519, 259] on button "Next" at bounding box center [509, 258] width 77 height 32
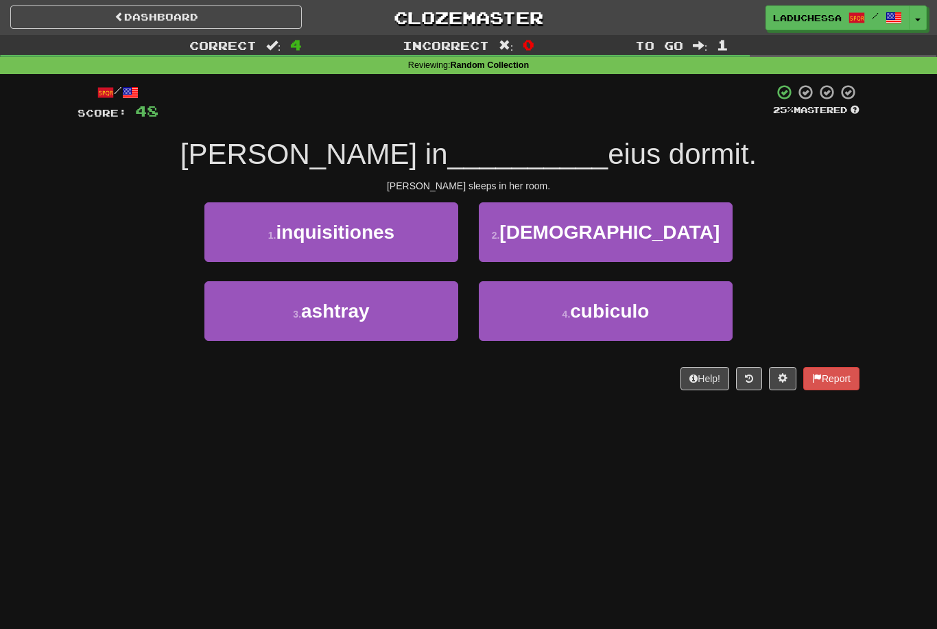
click at [624, 312] on span "cubiculo" at bounding box center [609, 311] width 79 height 21
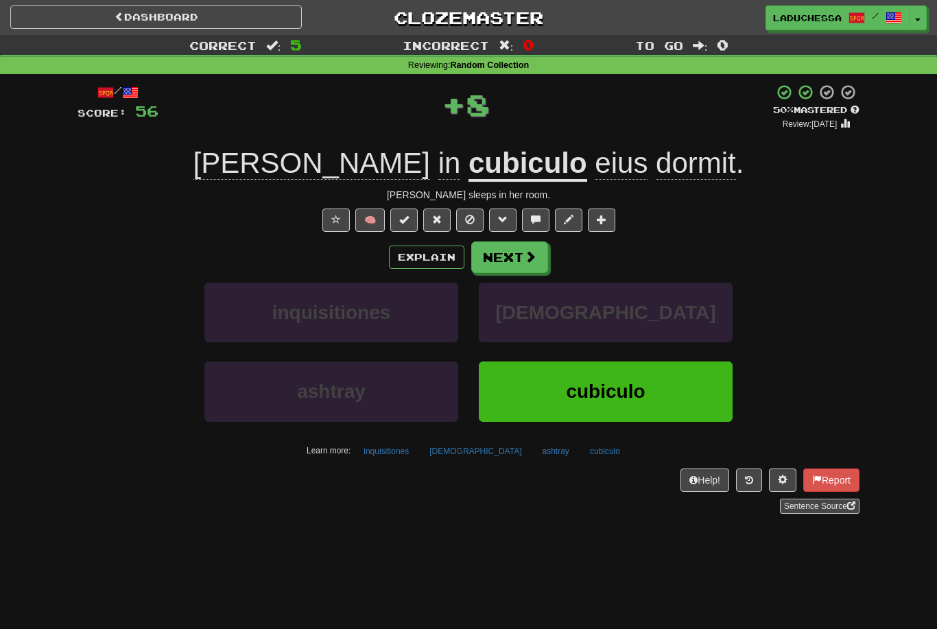
click at [515, 261] on button "Next" at bounding box center [509, 258] width 77 height 32
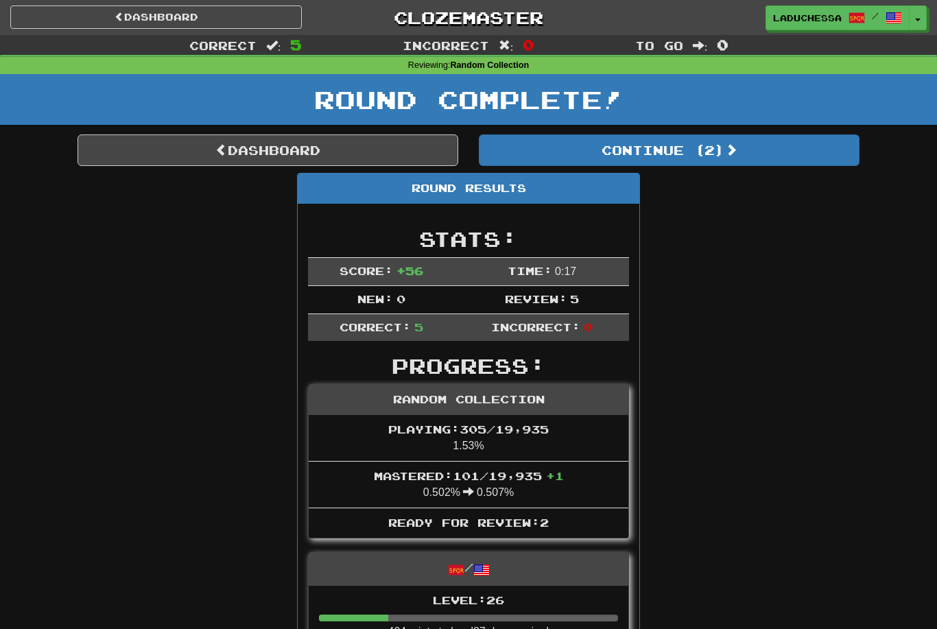
click at [731, 161] on button "Continue ( 2 )" at bounding box center [669, 150] width 381 height 32
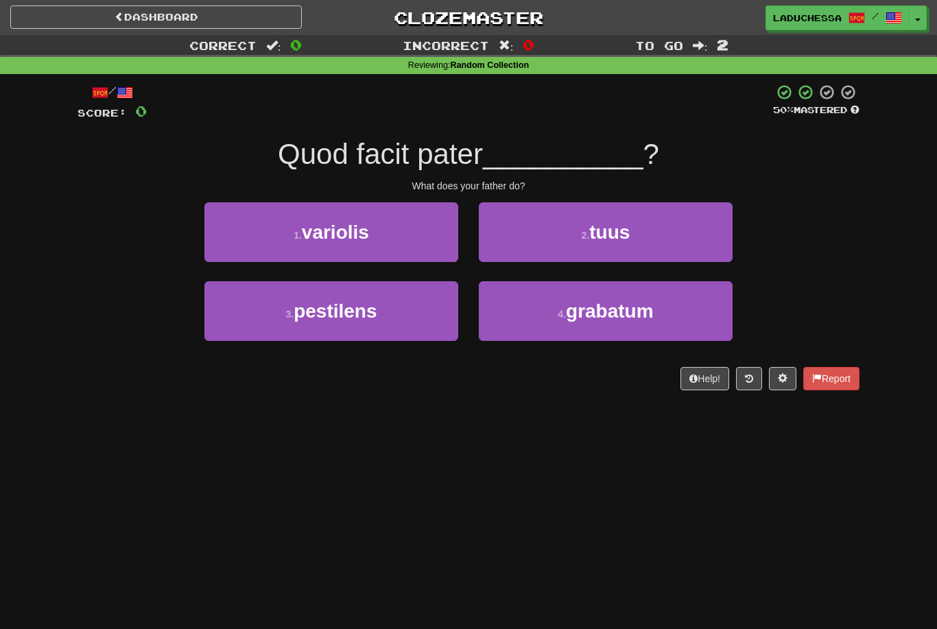
click at [640, 238] on button "2 . tuus" at bounding box center [606, 232] width 254 height 60
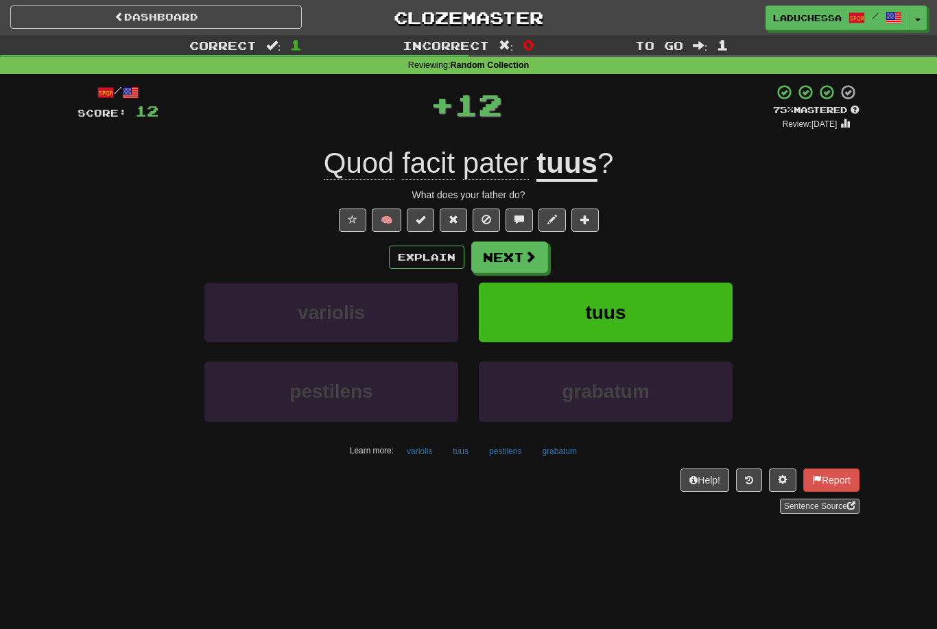
click at [514, 254] on button "Next" at bounding box center [509, 258] width 77 height 32
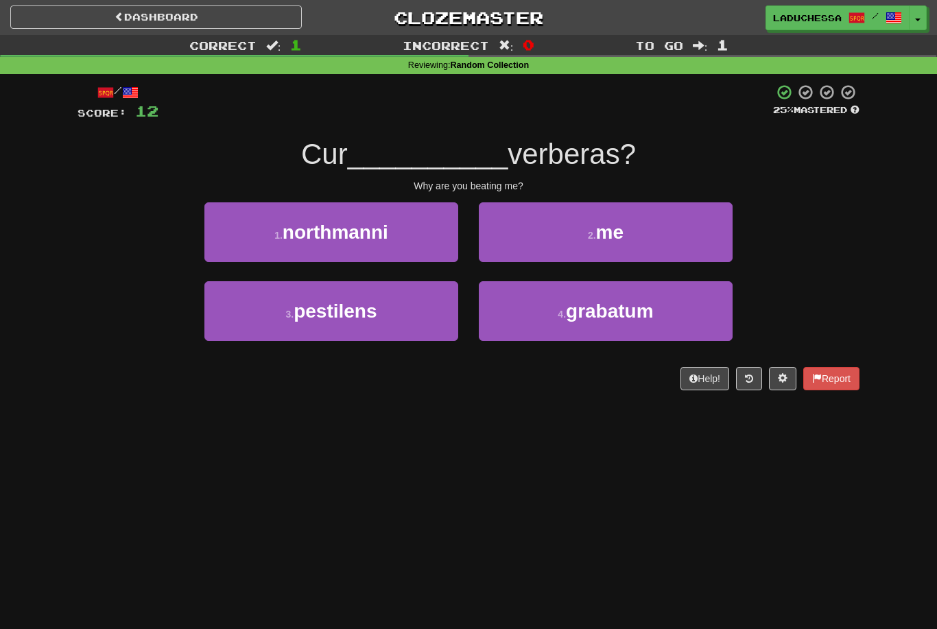
click at [633, 240] on button "2 . me" at bounding box center [606, 232] width 254 height 60
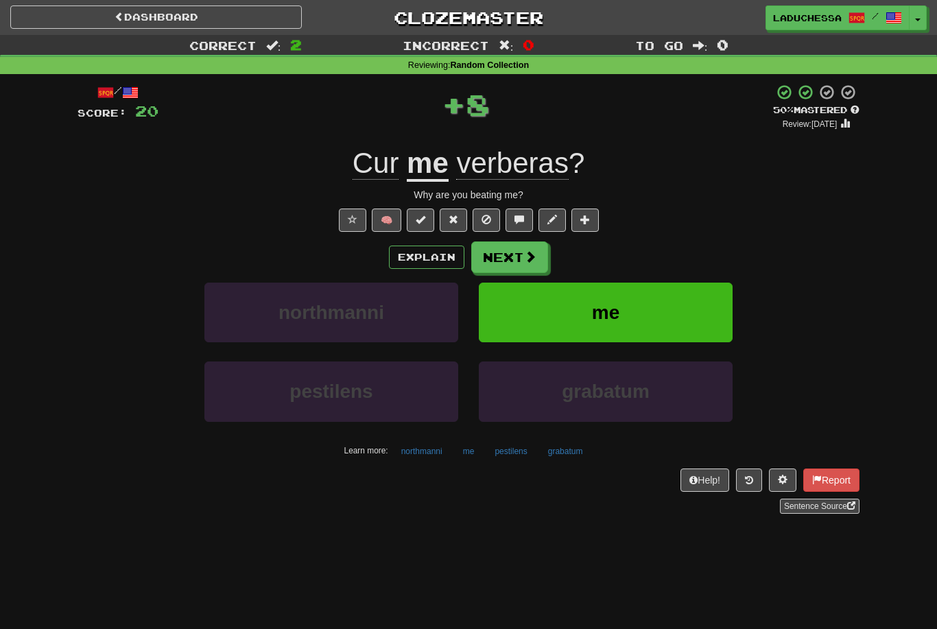
click at [519, 257] on button "Next" at bounding box center [509, 258] width 77 height 32
